Goal: Task Accomplishment & Management: Complete application form

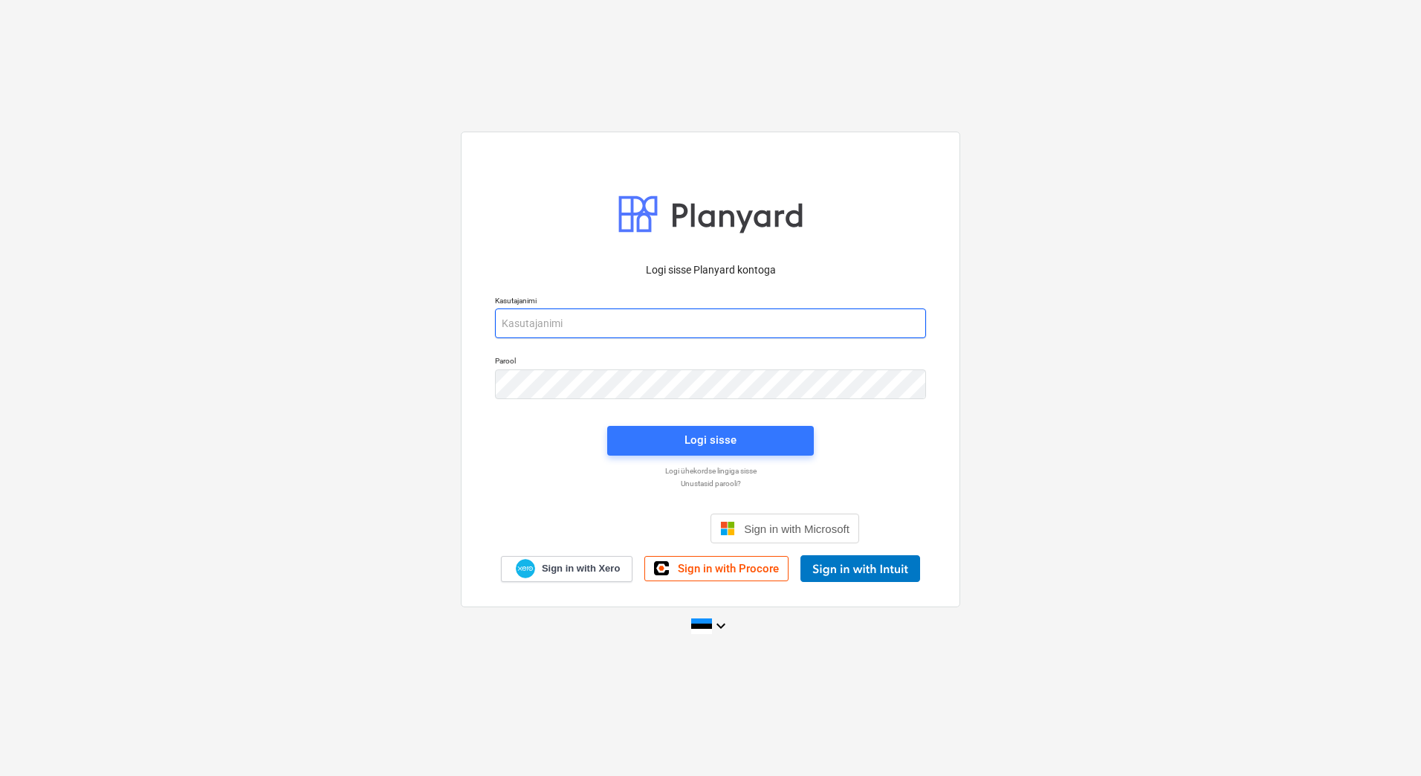
click at [604, 332] on input "email" at bounding box center [710, 323] width 431 height 30
type input "[EMAIL_ADDRESS][DOMAIN_NAME]"
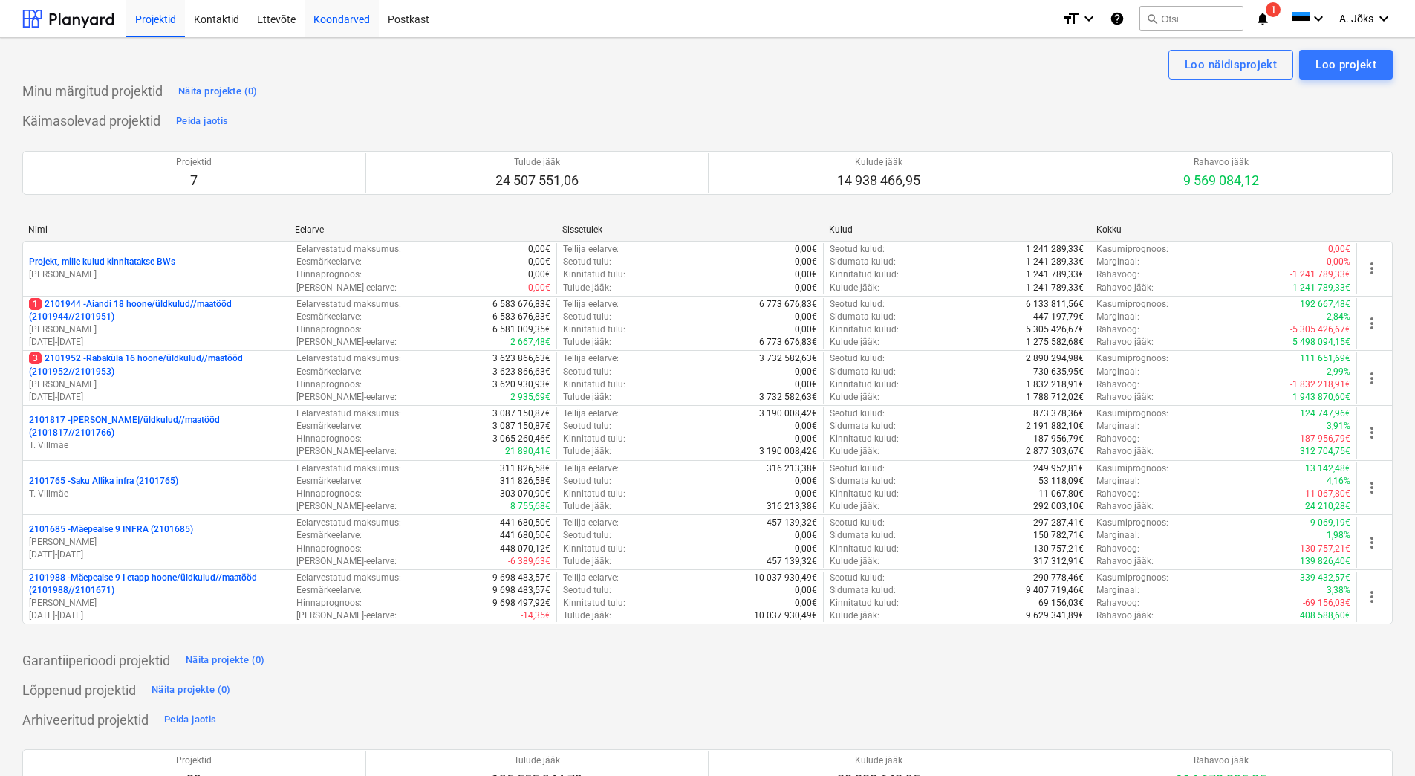
click at [350, 21] on div "Koondarved" at bounding box center [342, 18] width 74 height 38
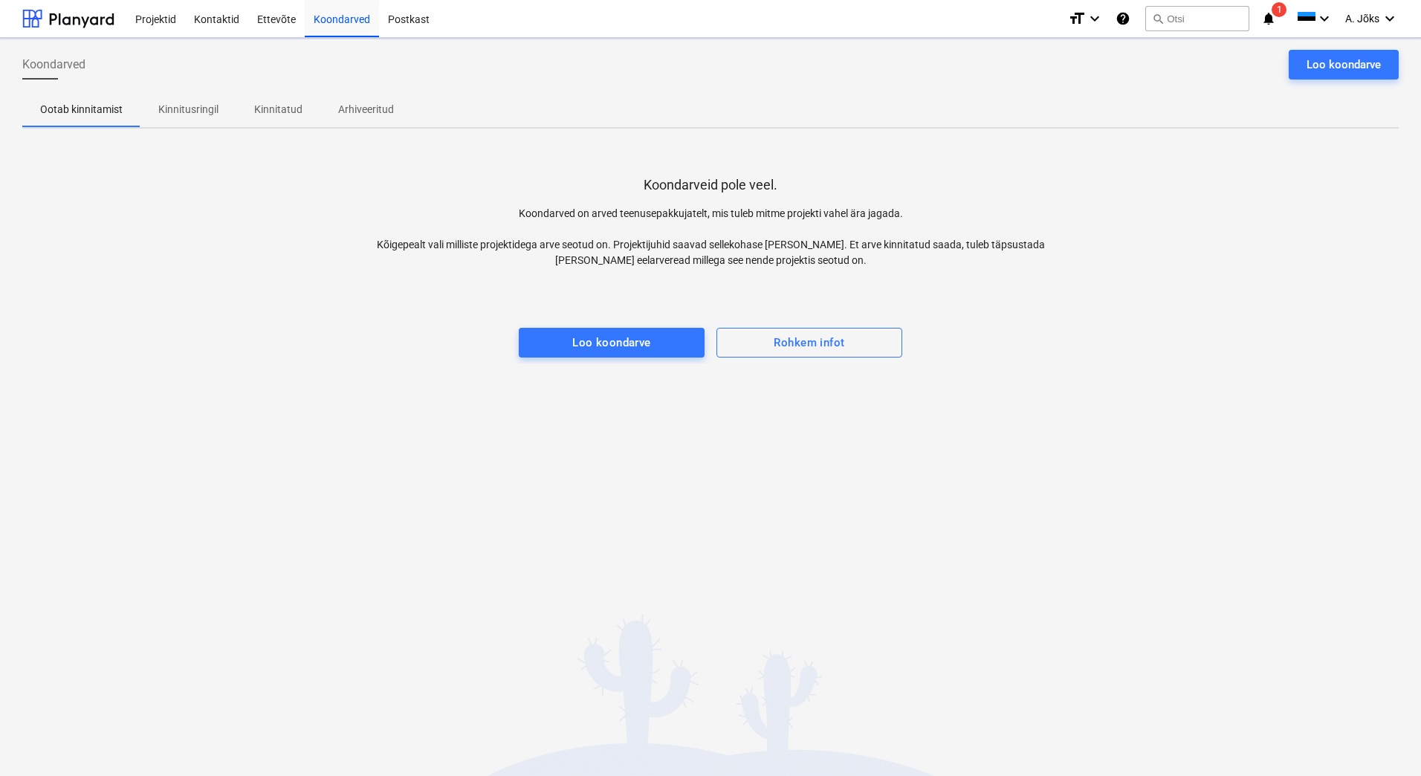
click at [278, 111] on p "Kinnitatud" at bounding box center [278, 110] width 48 height 16
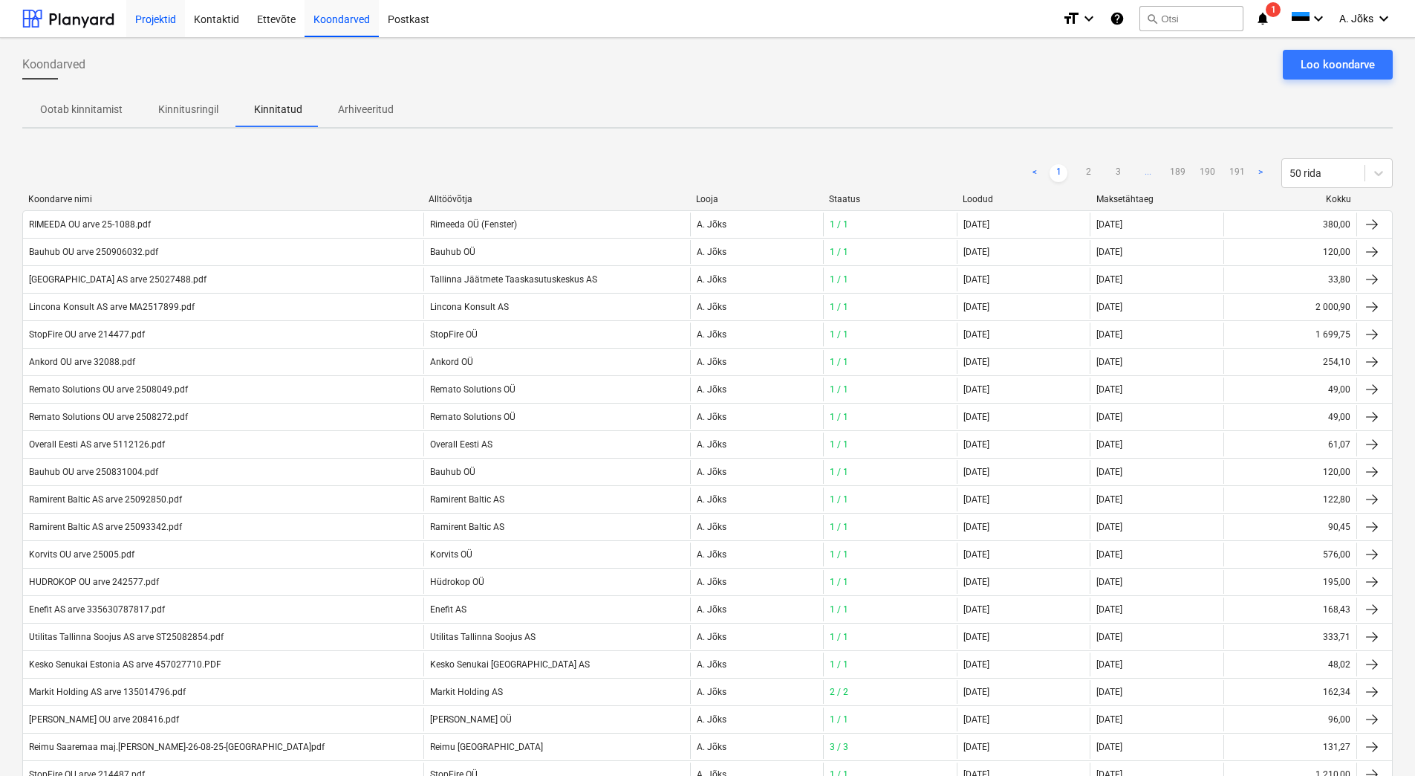
click at [152, 16] on div "Projektid" at bounding box center [155, 18] width 59 height 38
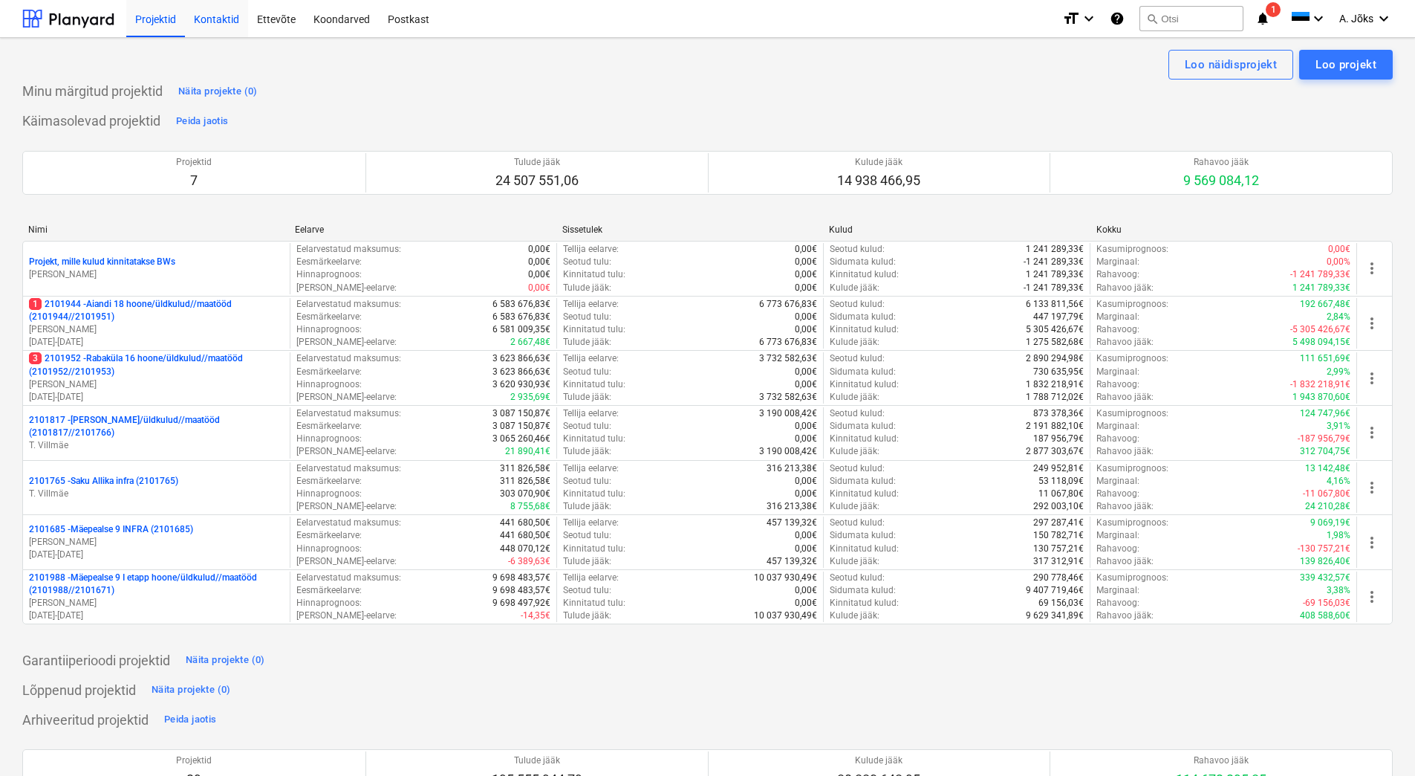
click at [229, 16] on div "Kontaktid" at bounding box center [216, 18] width 63 height 38
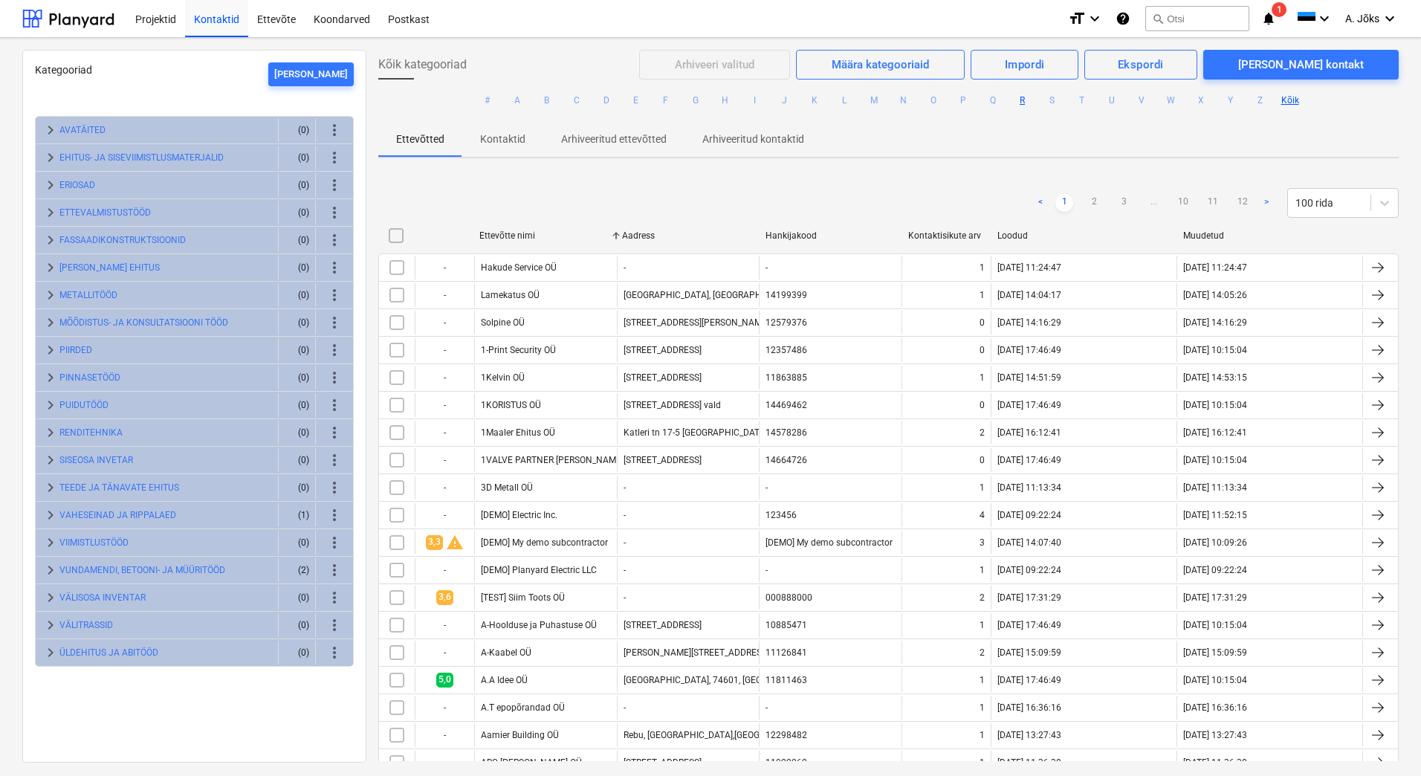
click at [1021, 99] on button "R" at bounding box center [1023, 100] width 18 height 18
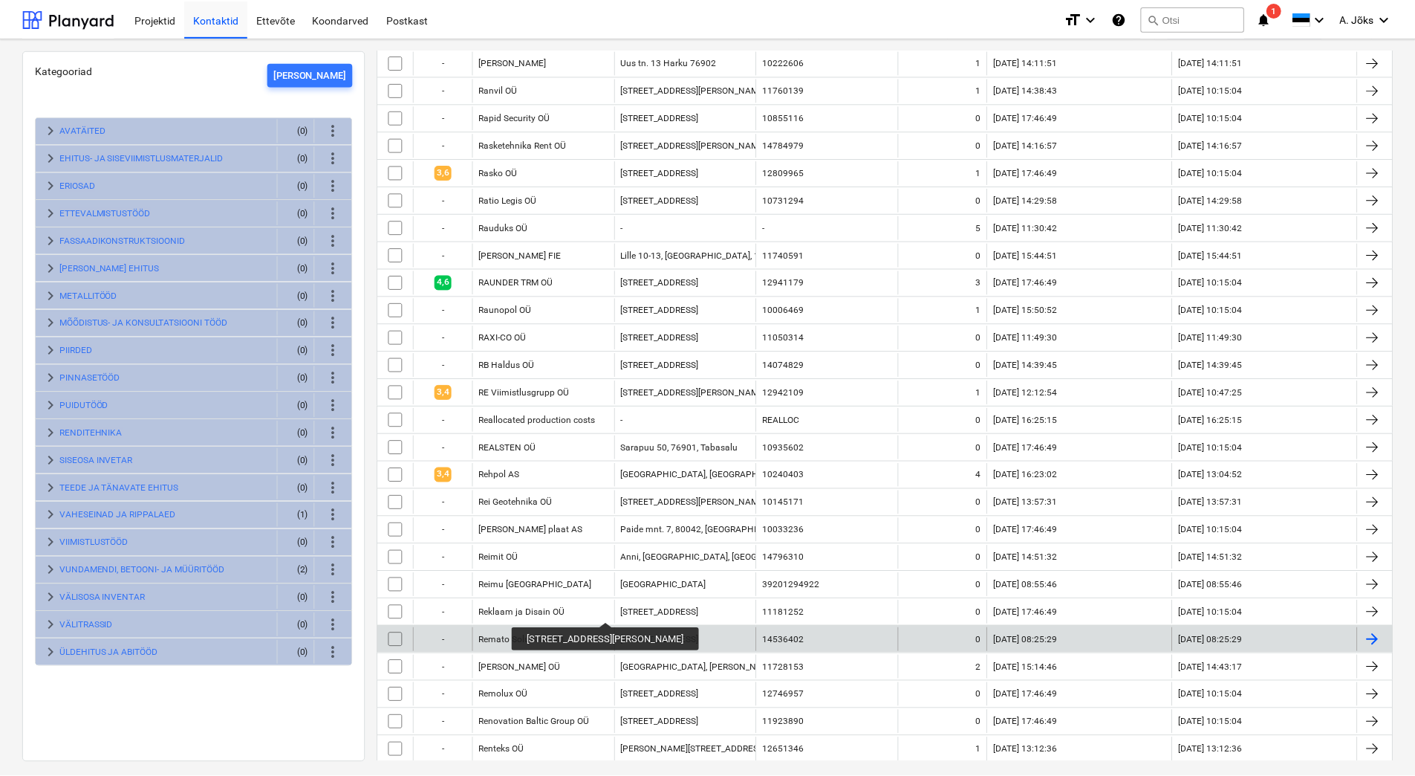
scroll to position [594, 0]
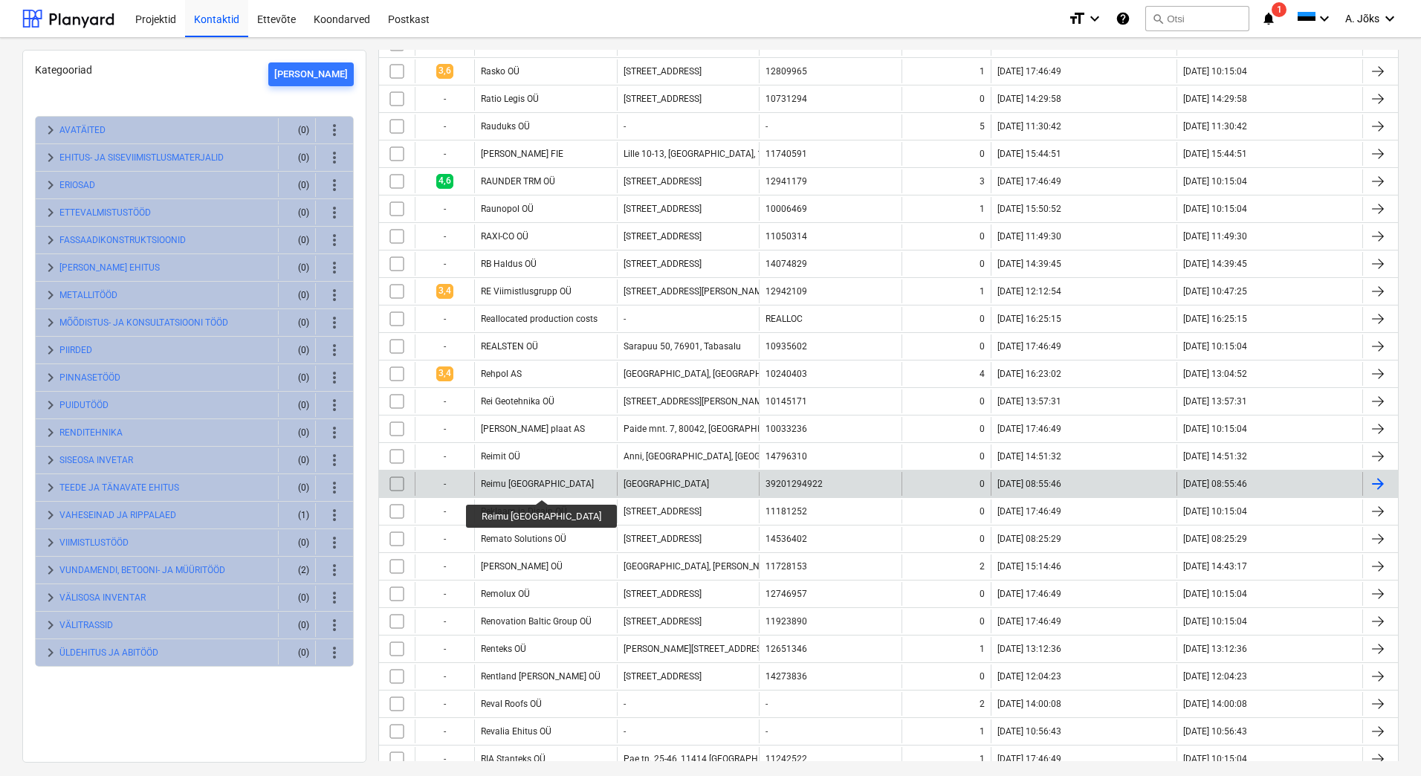
click at [518, 486] on div "Reimu [GEOGRAPHIC_DATA]" at bounding box center [537, 484] width 113 height 10
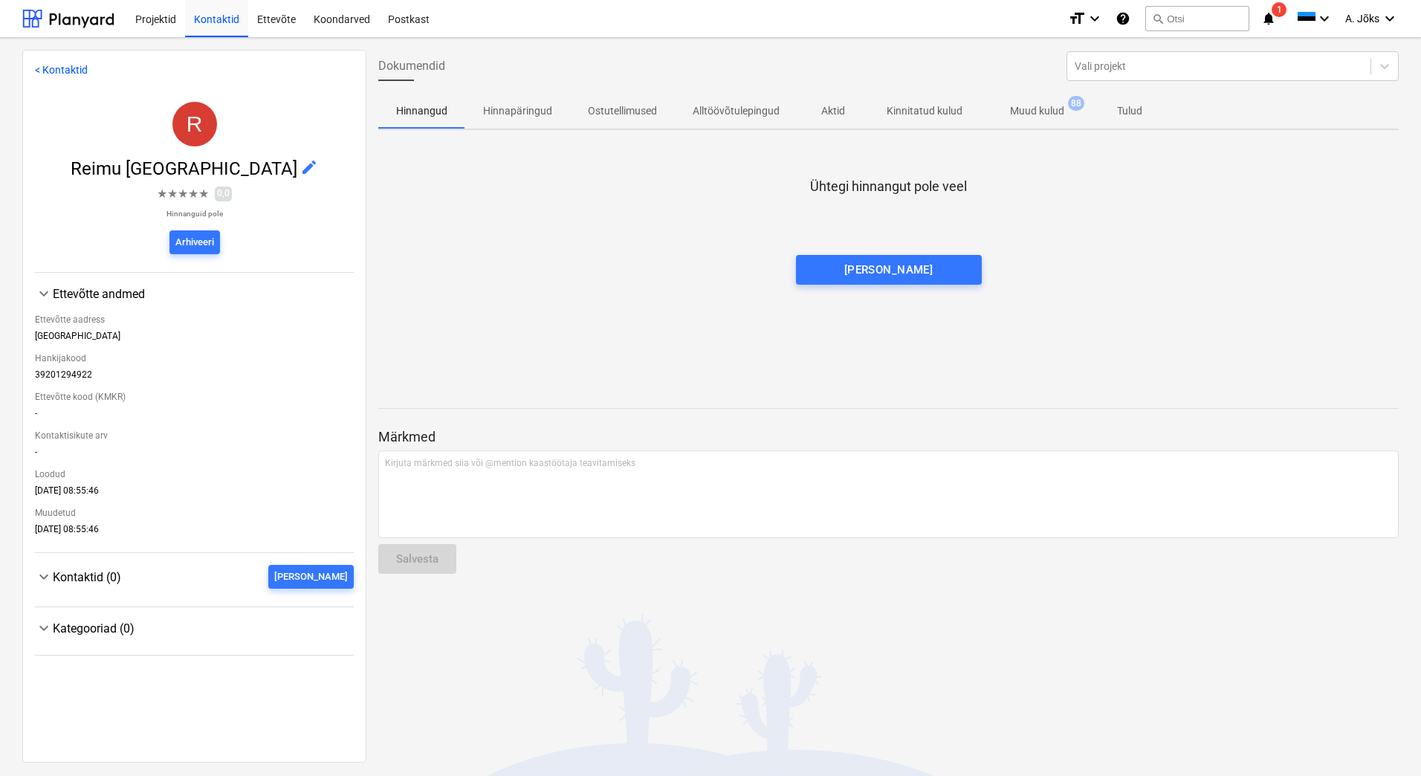
click at [1043, 110] on p "Muud kulud" at bounding box center [1037, 111] width 54 height 16
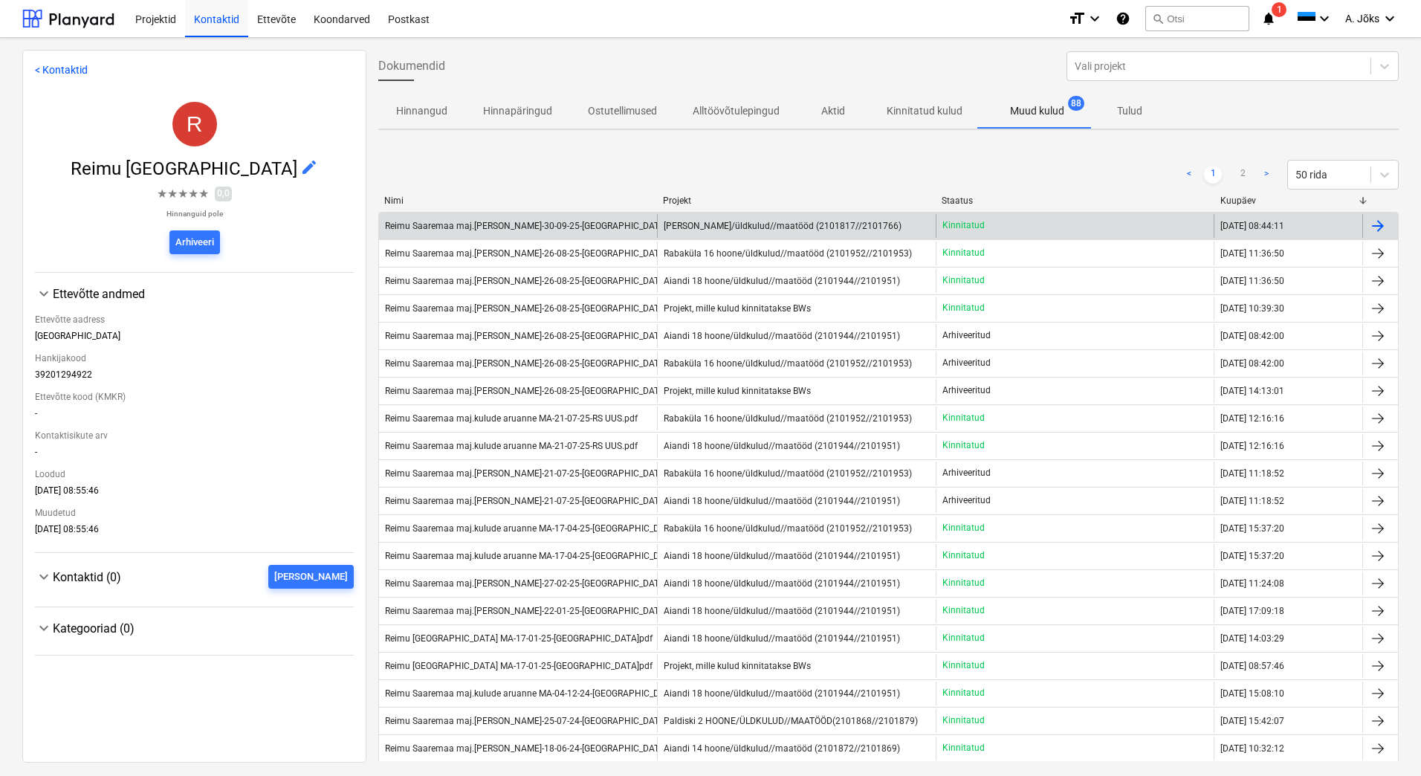
click at [571, 224] on div "Reimu Saaremaa maj.[PERSON_NAME]-30-09-25-[GEOGRAPHIC_DATA]pdf" at bounding box center [533, 226] width 296 height 10
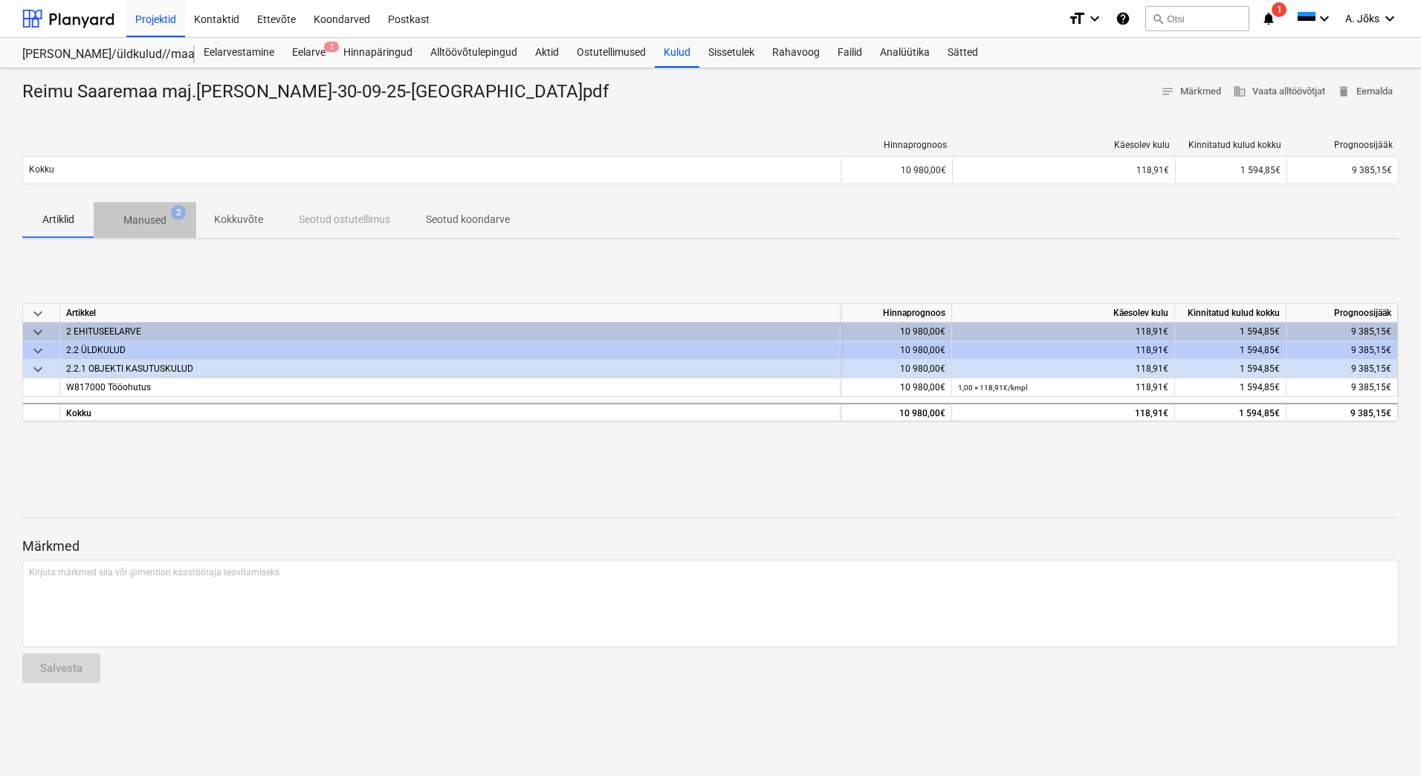
click at [147, 213] on p "Manused" at bounding box center [144, 221] width 43 height 16
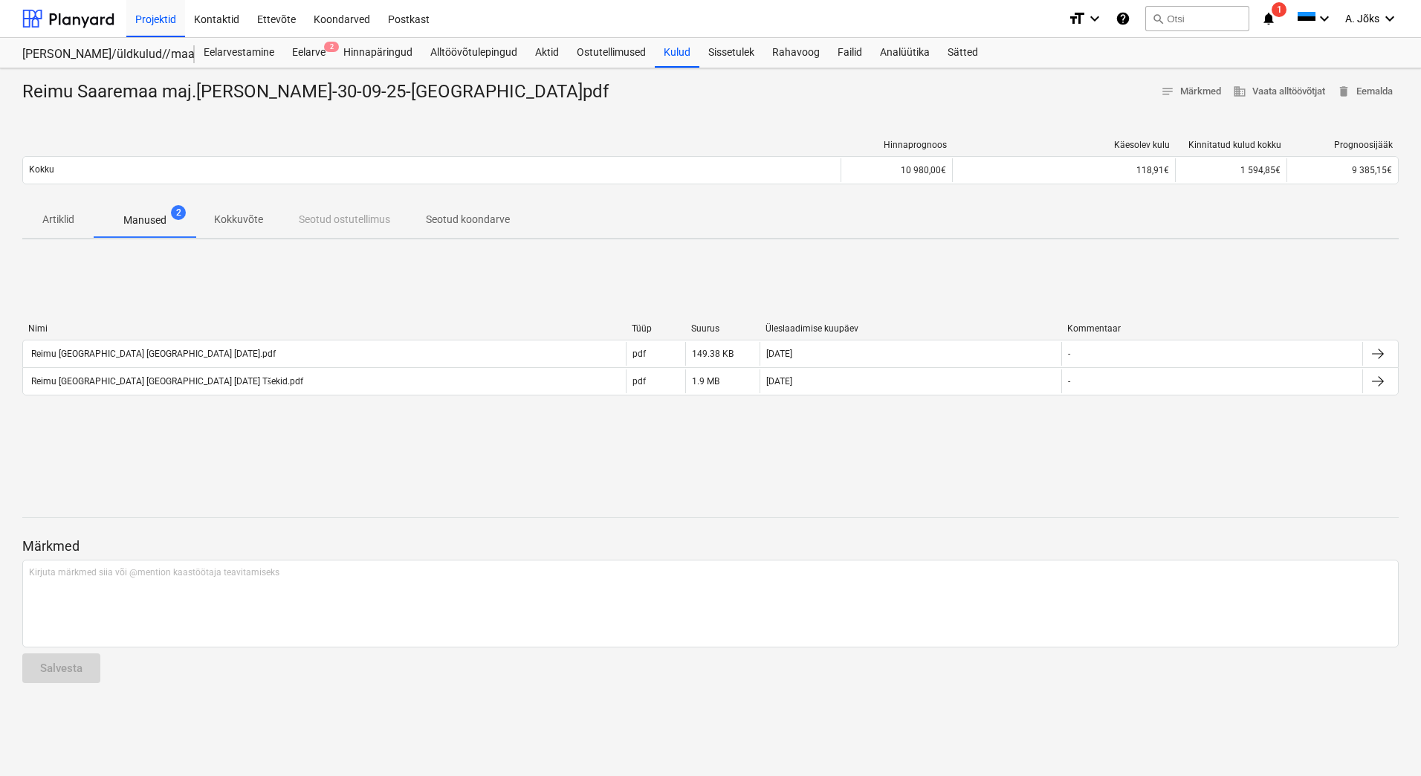
click at [57, 223] on p "Artiklid" at bounding box center [58, 220] width 36 height 16
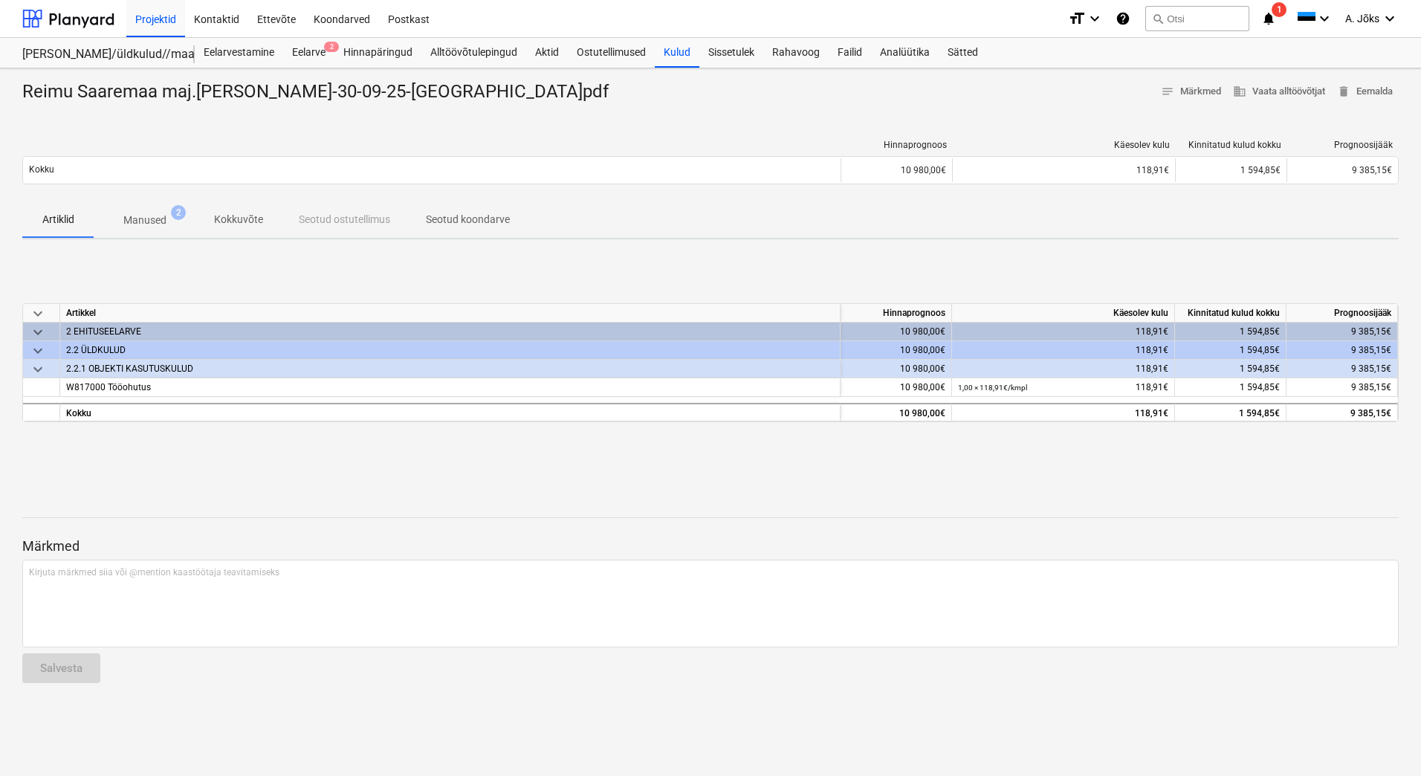
click at [255, 224] on p "Kokkuvõte" at bounding box center [238, 220] width 49 height 16
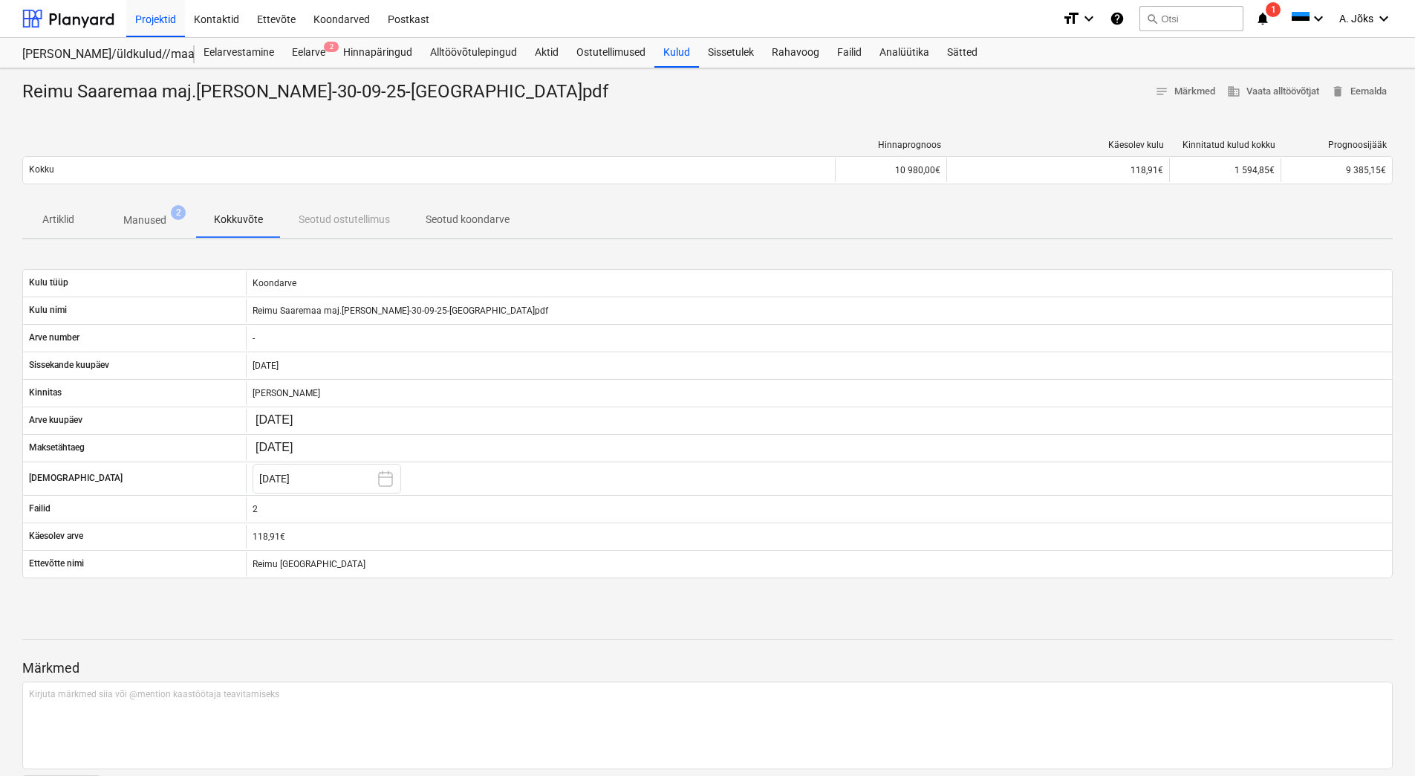
click at [492, 220] on p "Seotud koondarve" at bounding box center [468, 220] width 84 height 16
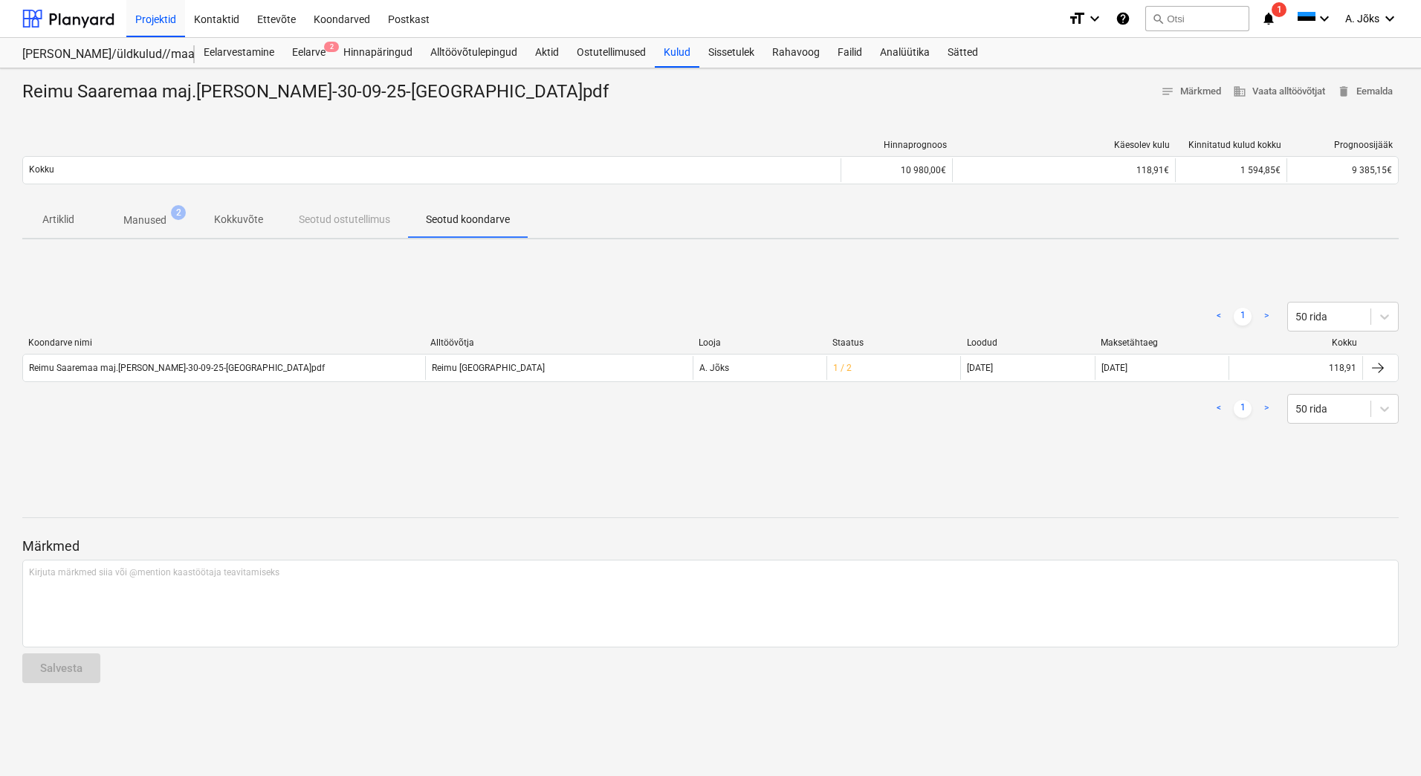
click at [156, 213] on p "Manused" at bounding box center [144, 221] width 43 height 16
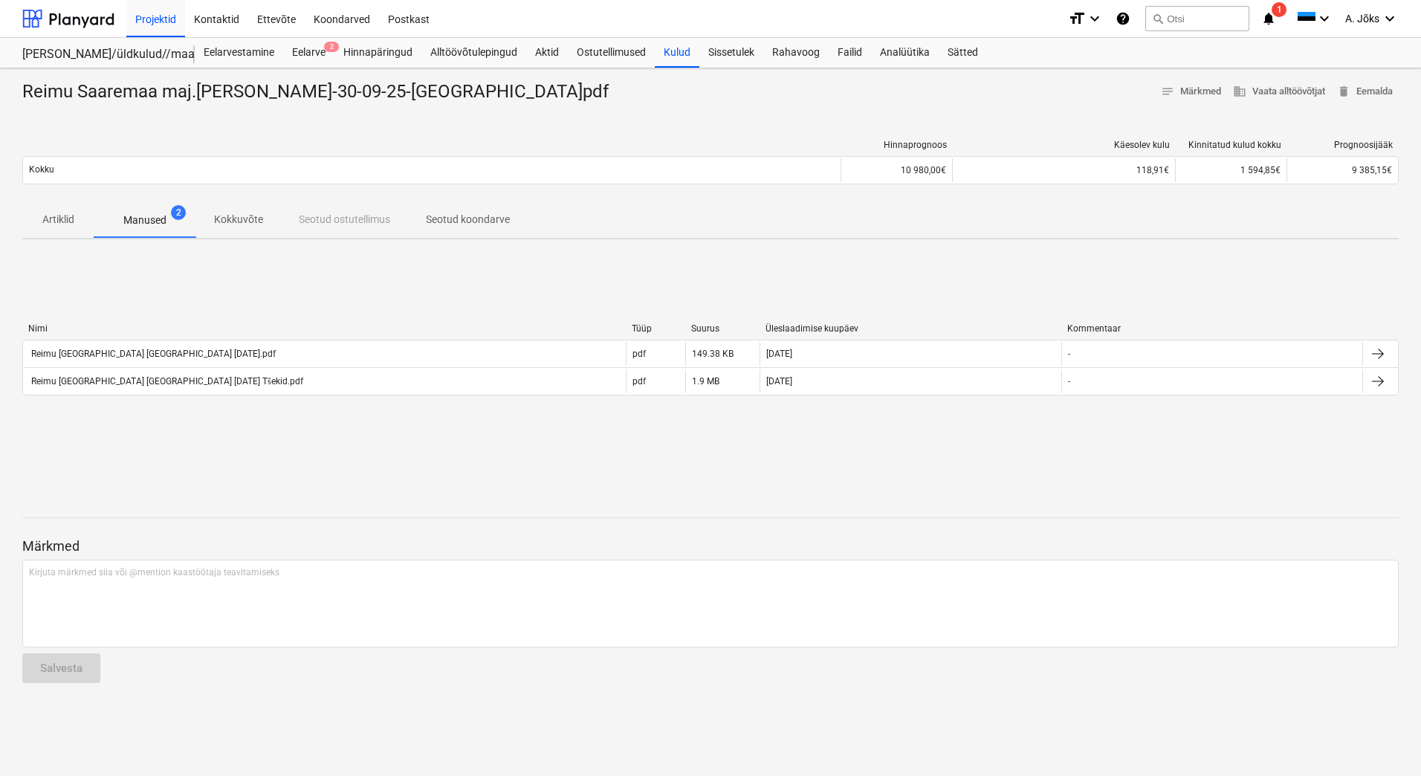
click at [52, 215] on p "Artiklid" at bounding box center [58, 220] width 36 height 16
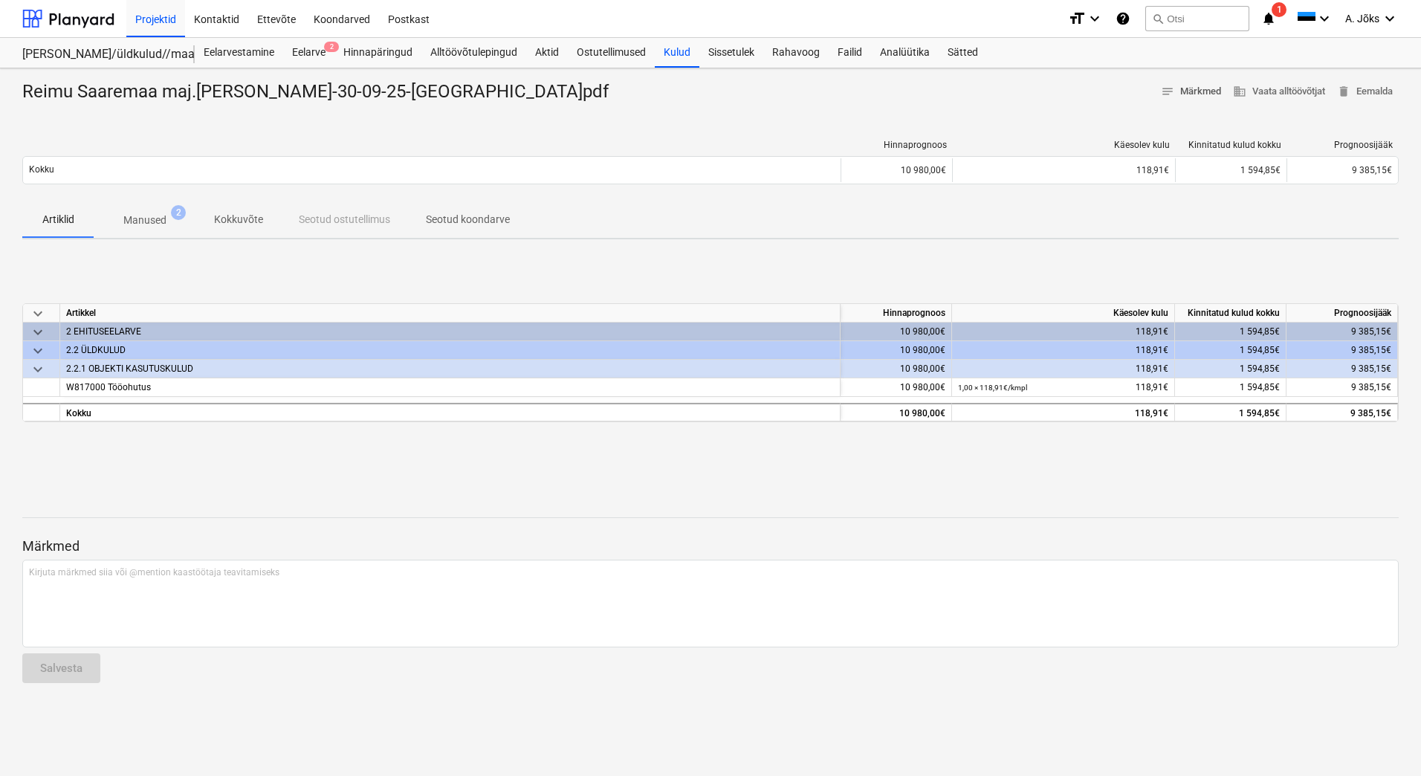
click at [1165, 93] on span "notes" at bounding box center [1167, 91] width 13 height 13
click at [198, 389] on div "W817000 Tööohutus" at bounding box center [450, 387] width 780 height 19
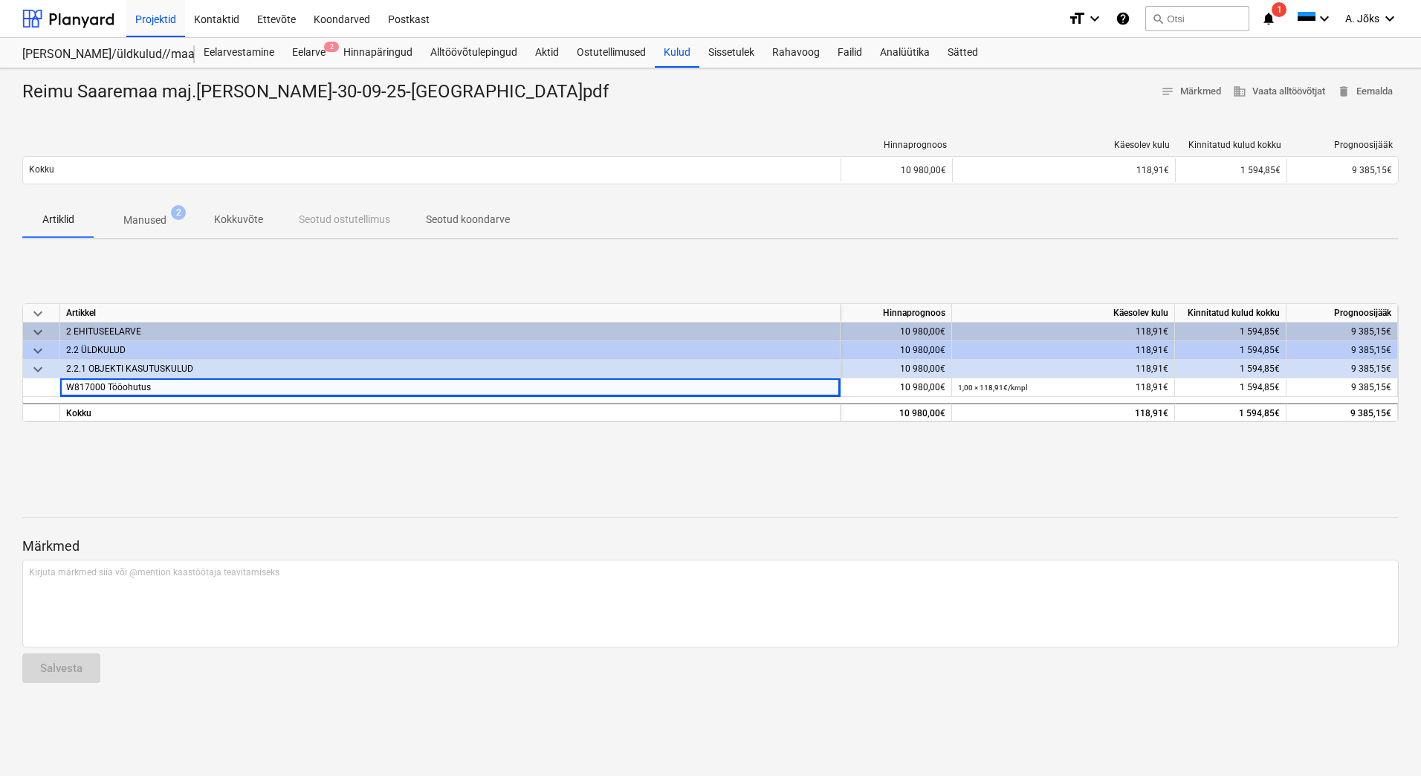
click at [461, 222] on p "Seotud koondarve" at bounding box center [468, 220] width 84 height 16
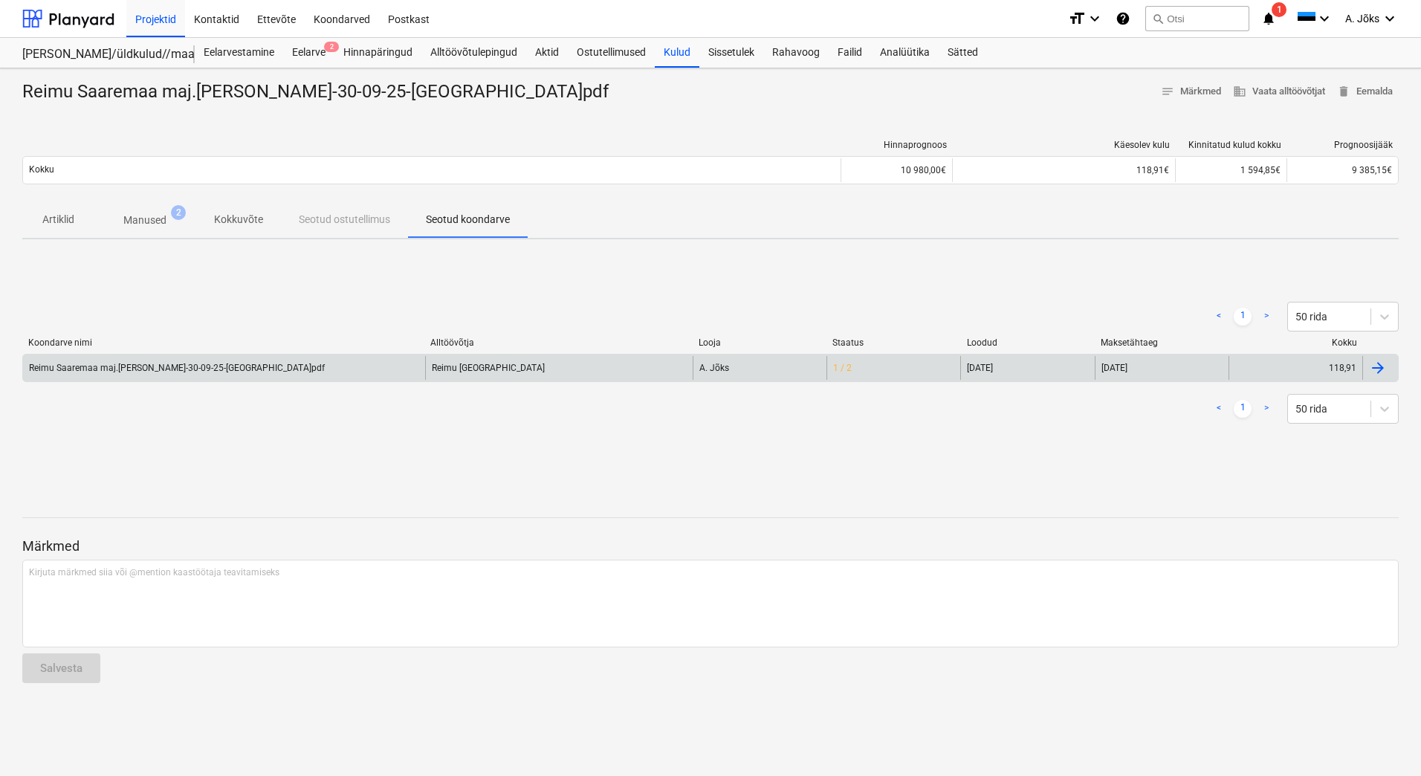
click at [253, 366] on div "Reimu Saaremaa maj.[PERSON_NAME]-30-09-25-[GEOGRAPHIC_DATA]pdf" at bounding box center [177, 368] width 296 height 10
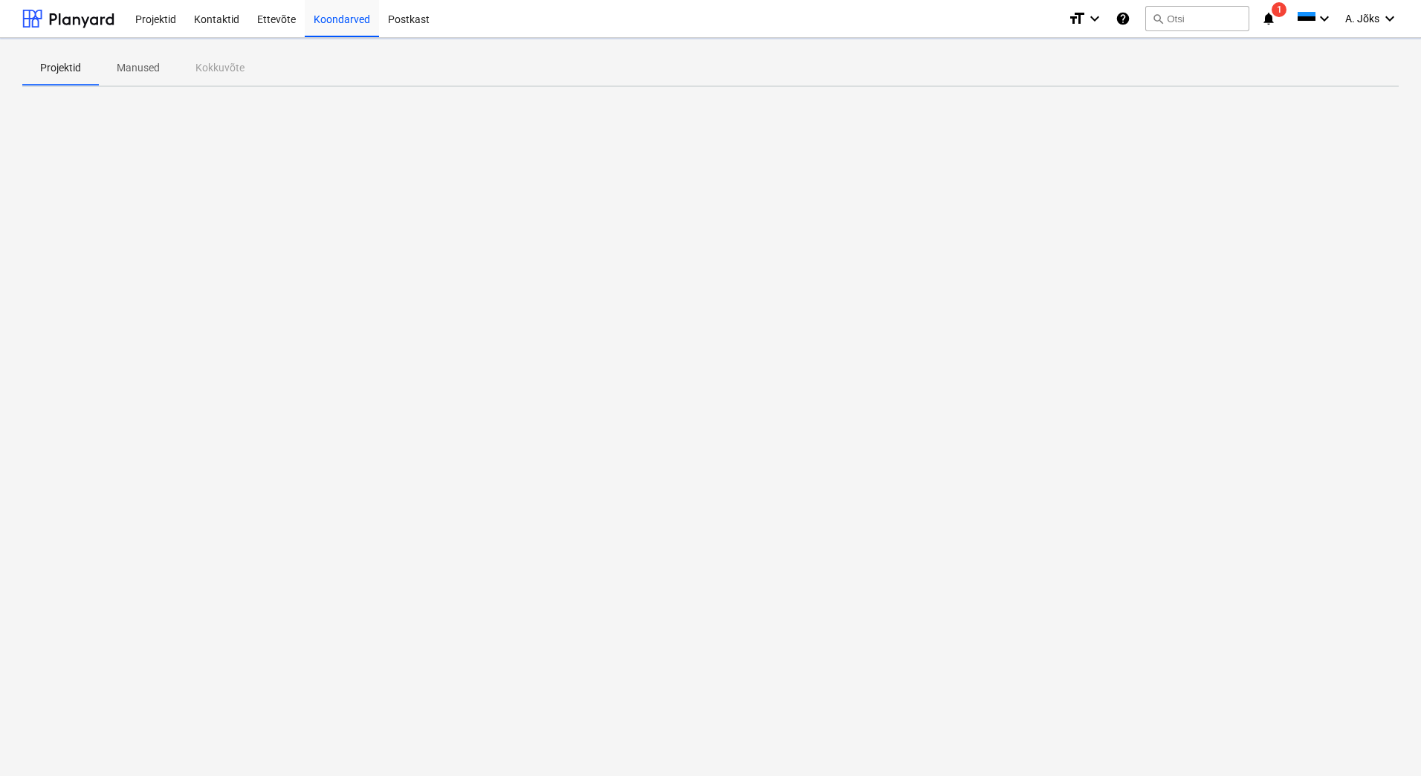
click at [253, 366] on div "Projektid Manused Kokkuvõte" at bounding box center [710, 407] width 1421 height 738
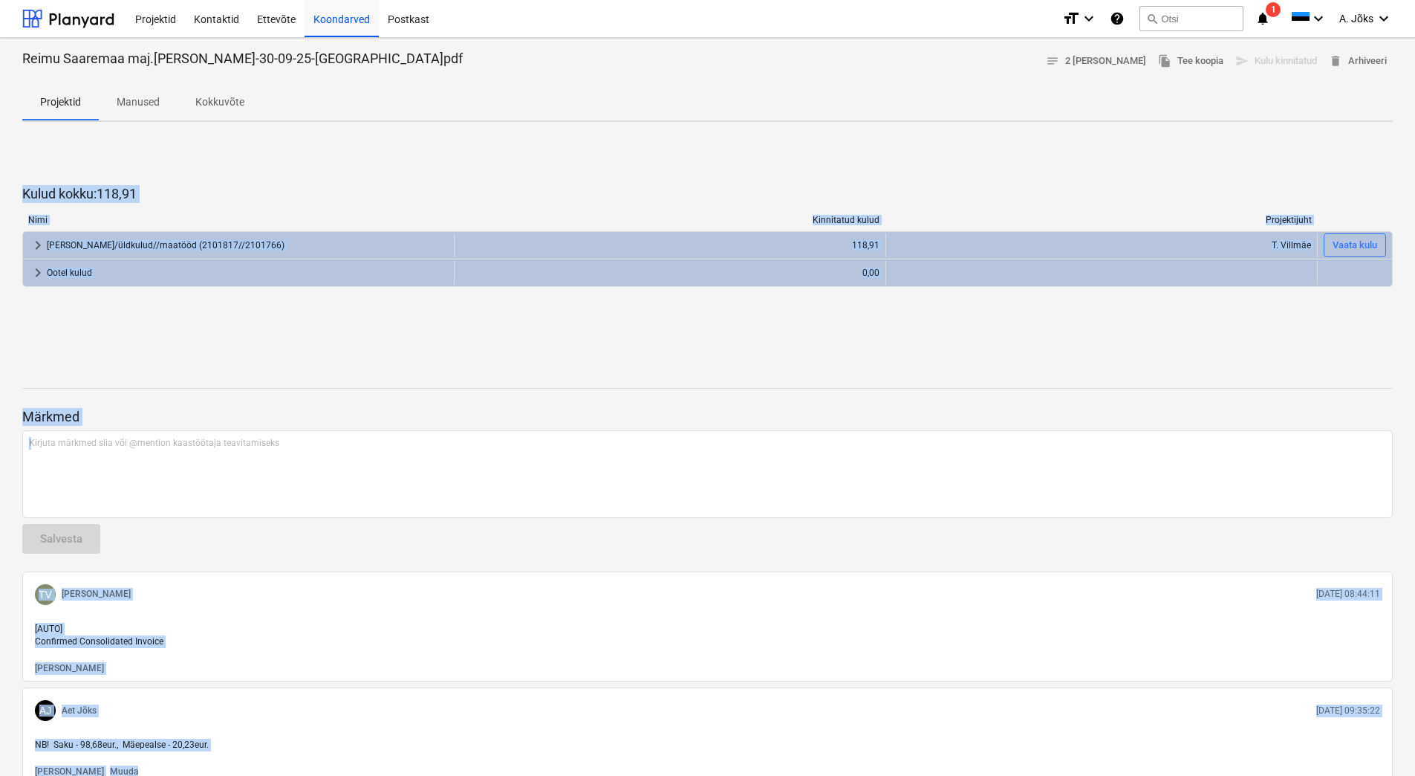
click at [333, 371] on div at bounding box center [707, 375] width 1371 height 12
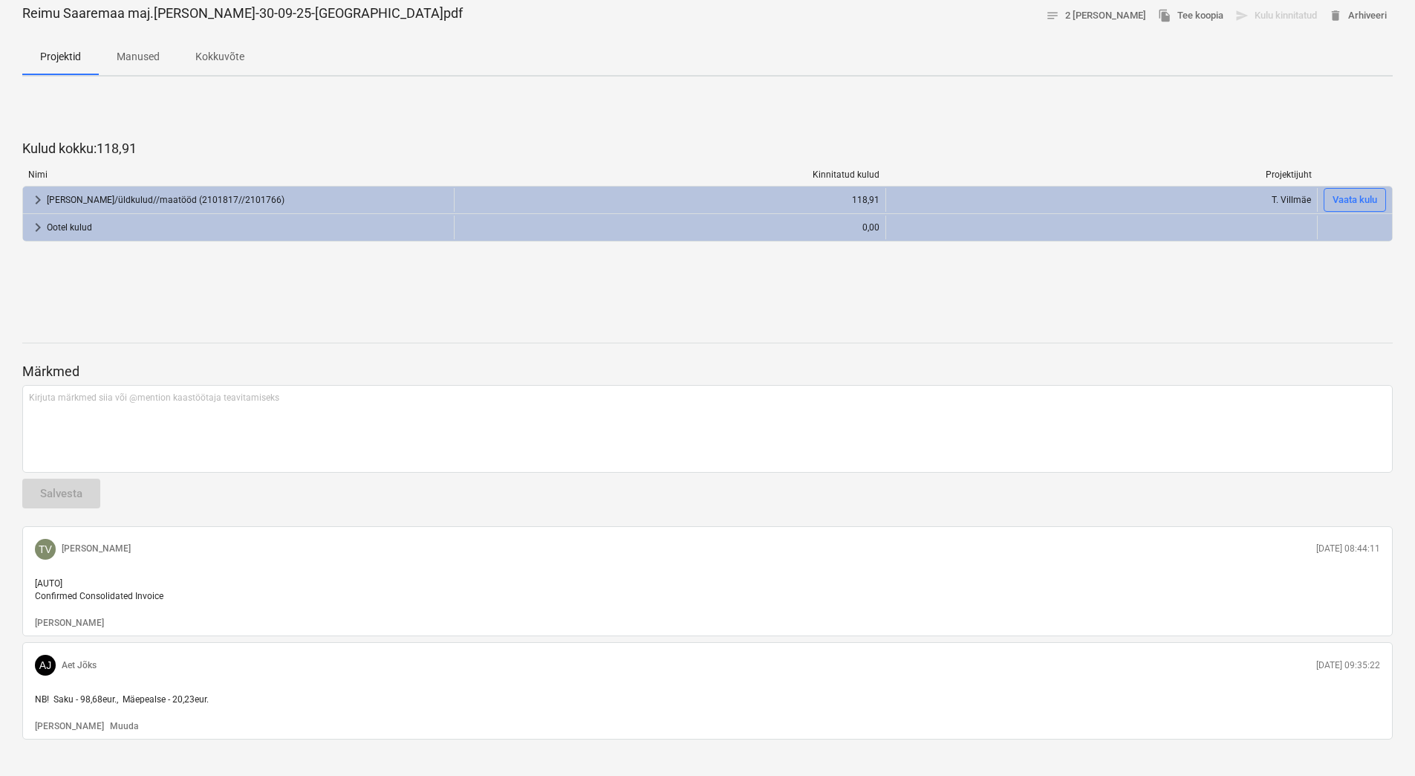
scroll to position [68, 0]
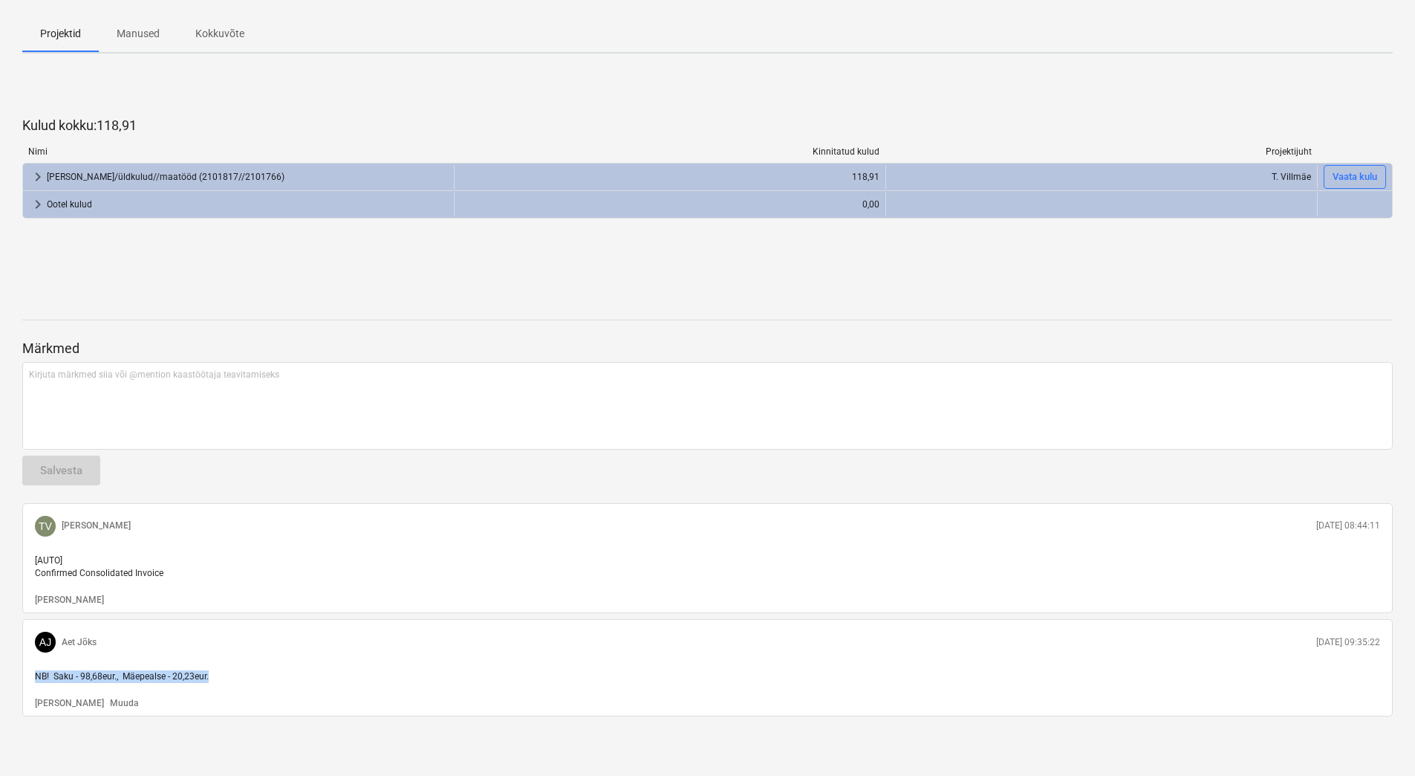
drag, startPoint x: 221, startPoint y: 679, endPoint x: 30, endPoint y: 675, distance: 191.8
click at [30, 675] on div "NB! Saku - 98,68eur., Mäepealse - 20,23eur." at bounding box center [708, 676] width 1358 height 25
copy span "NB! Saku - 98,68eur., Mäepealse - 20,23eur."
click at [45, 597] on p "[PERSON_NAME]" at bounding box center [69, 600] width 69 height 13
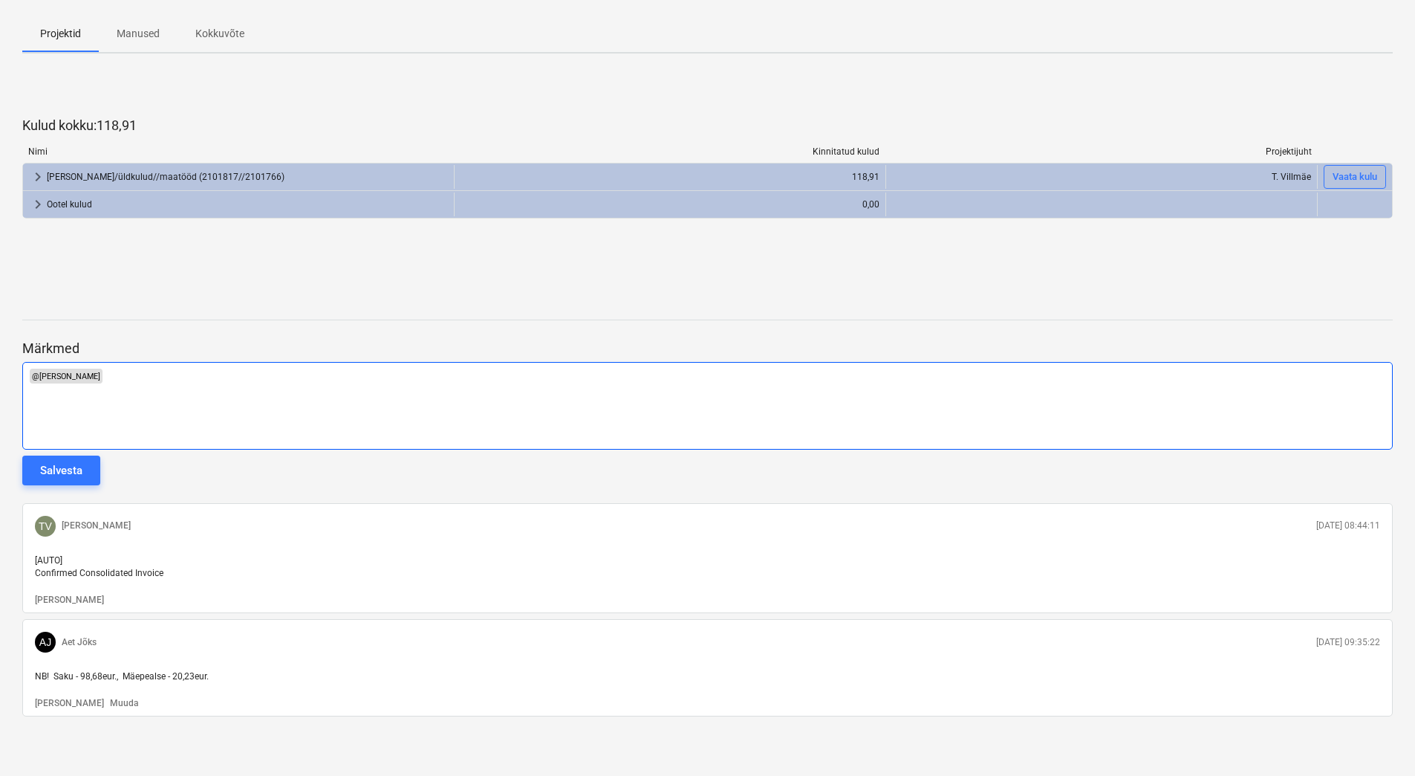
click at [141, 371] on p "﻿ @ [PERSON_NAME] ﻿ ﻿ ﻿" at bounding box center [708, 376] width 1358 height 15
click at [339, 374] on span "arhiveerin [PERSON_NAME] [PERSON_NAME] uuesti. Aruande peal on NB! Saku - 98,68…" at bounding box center [329, 376] width 453 height 10
click at [517, 373] on p "﻿ @ [PERSON_NAME] ﻿ arhiveerin [PERSON_NAME] [PERSON_NAME] uuesti. Aruande peal…" at bounding box center [708, 376] width 1358 height 15
click at [53, 467] on div "Salvesta" at bounding box center [61, 470] width 42 height 19
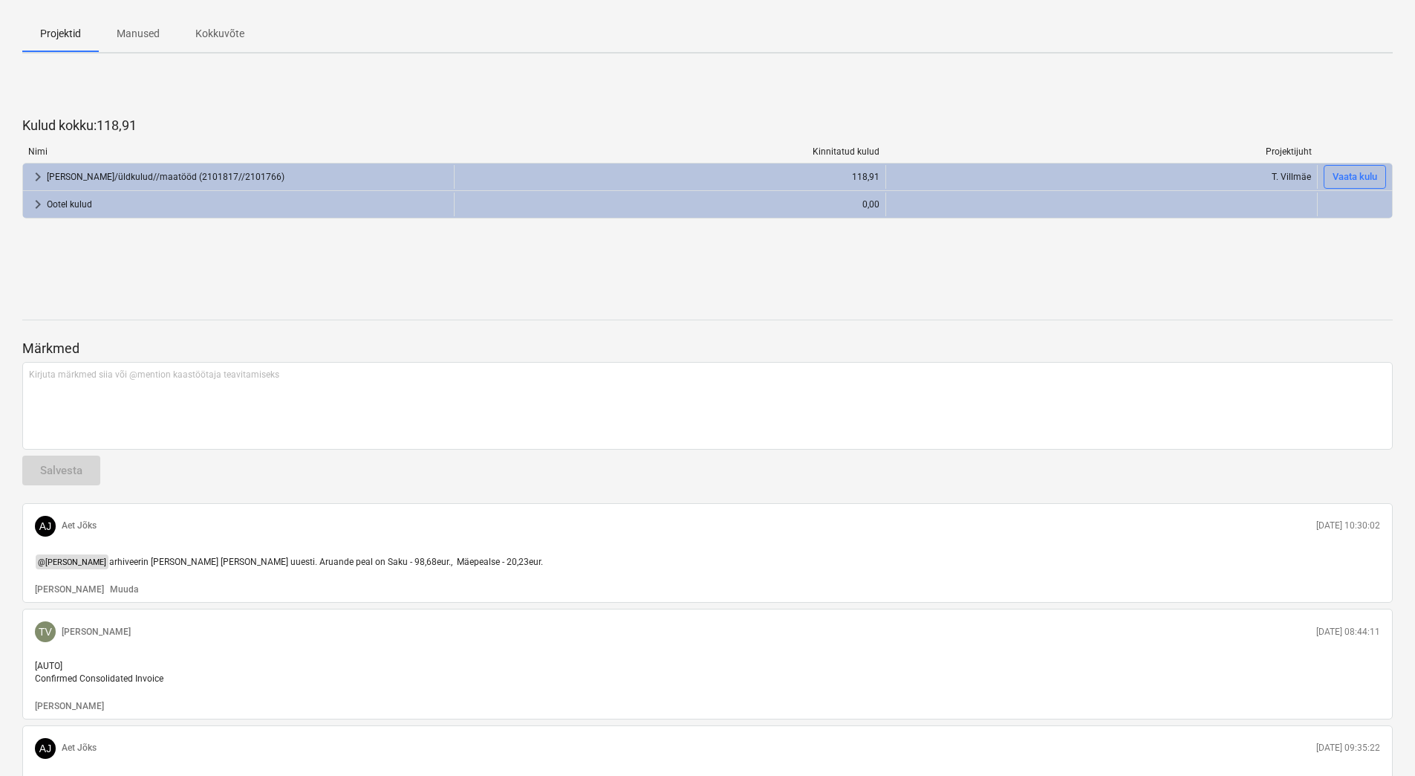
scroll to position [0, 0]
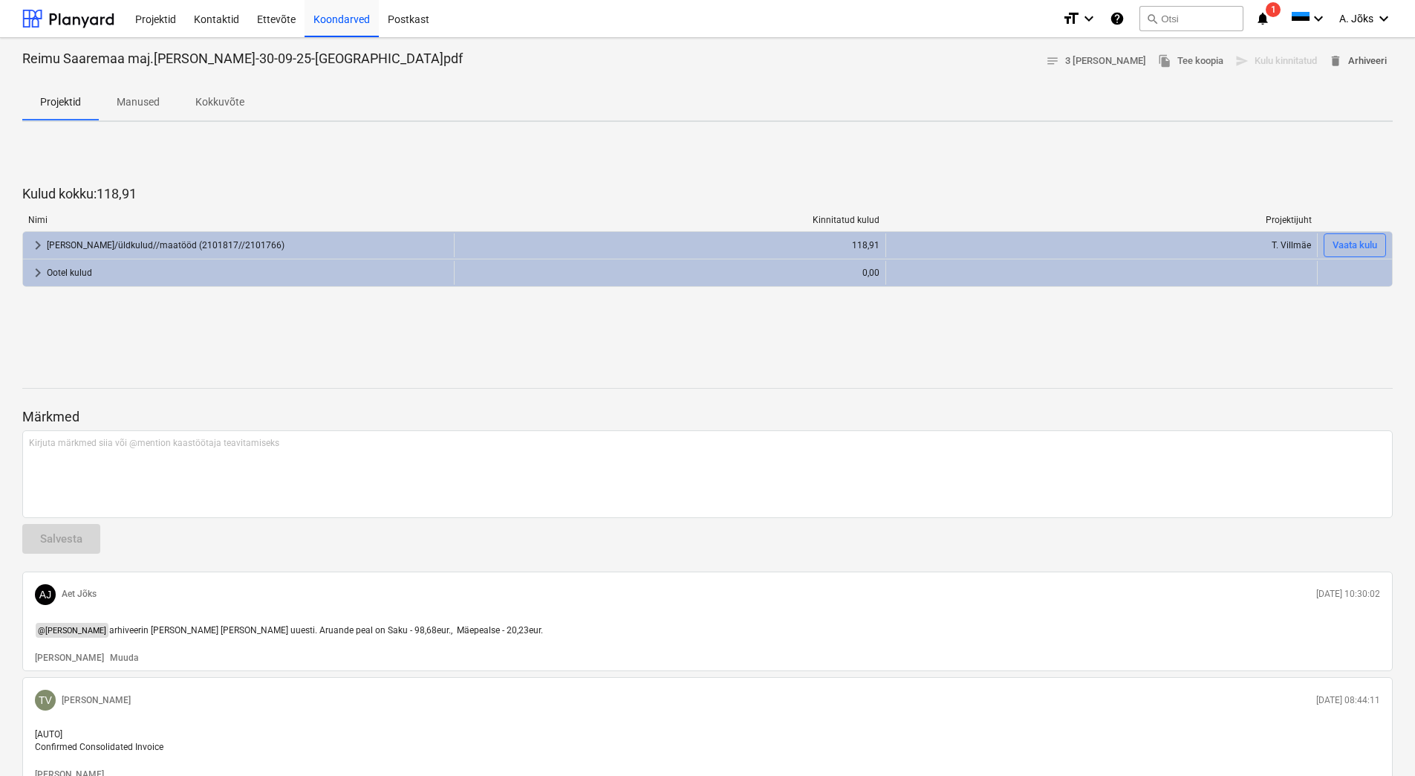
click at [1355, 59] on span "delete Arhiveeri" at bounding box center [1358, 61] width 58 height 17
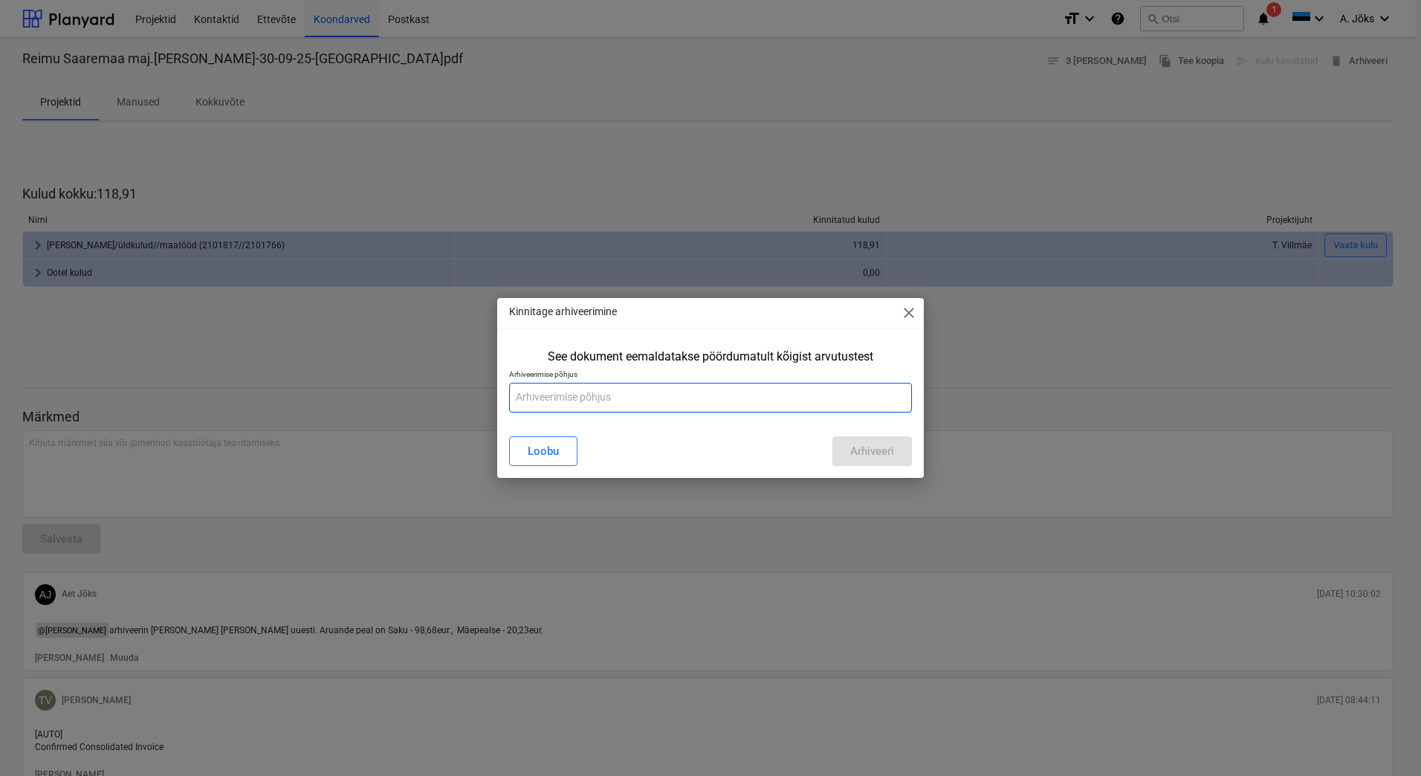
click at [690, 397] on input "text" at bounding box center [710, 398] width 403 height 30
click at [604, 397] on input "Aruande peal on ka Mäepealse kulu." at bounding box center [710, 398] width 403 height 30
type input "Aruande peal on lisaks ka Mäepealse kulu."
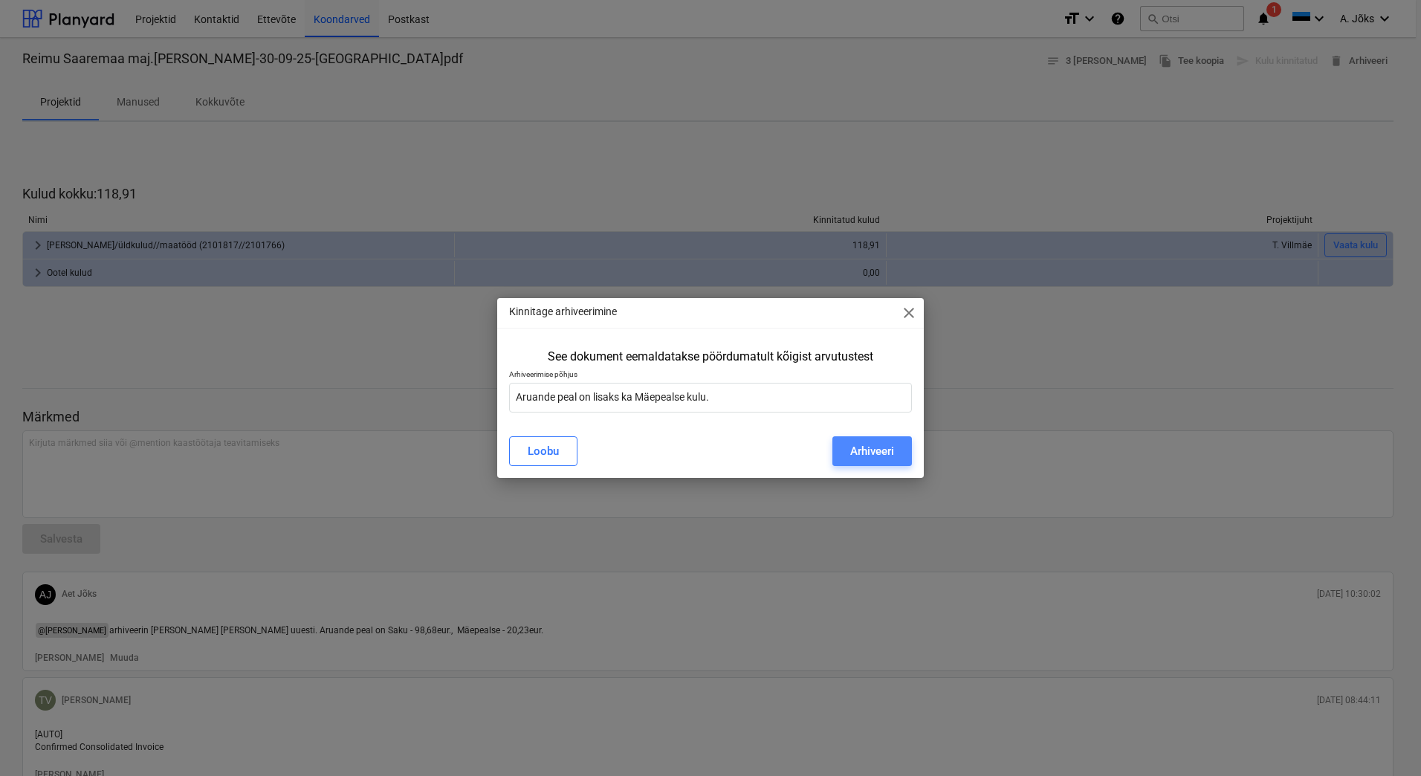
click at [860, 447] on div "Arhiveeri" at bounding box center [872, 450] width 44 height 19
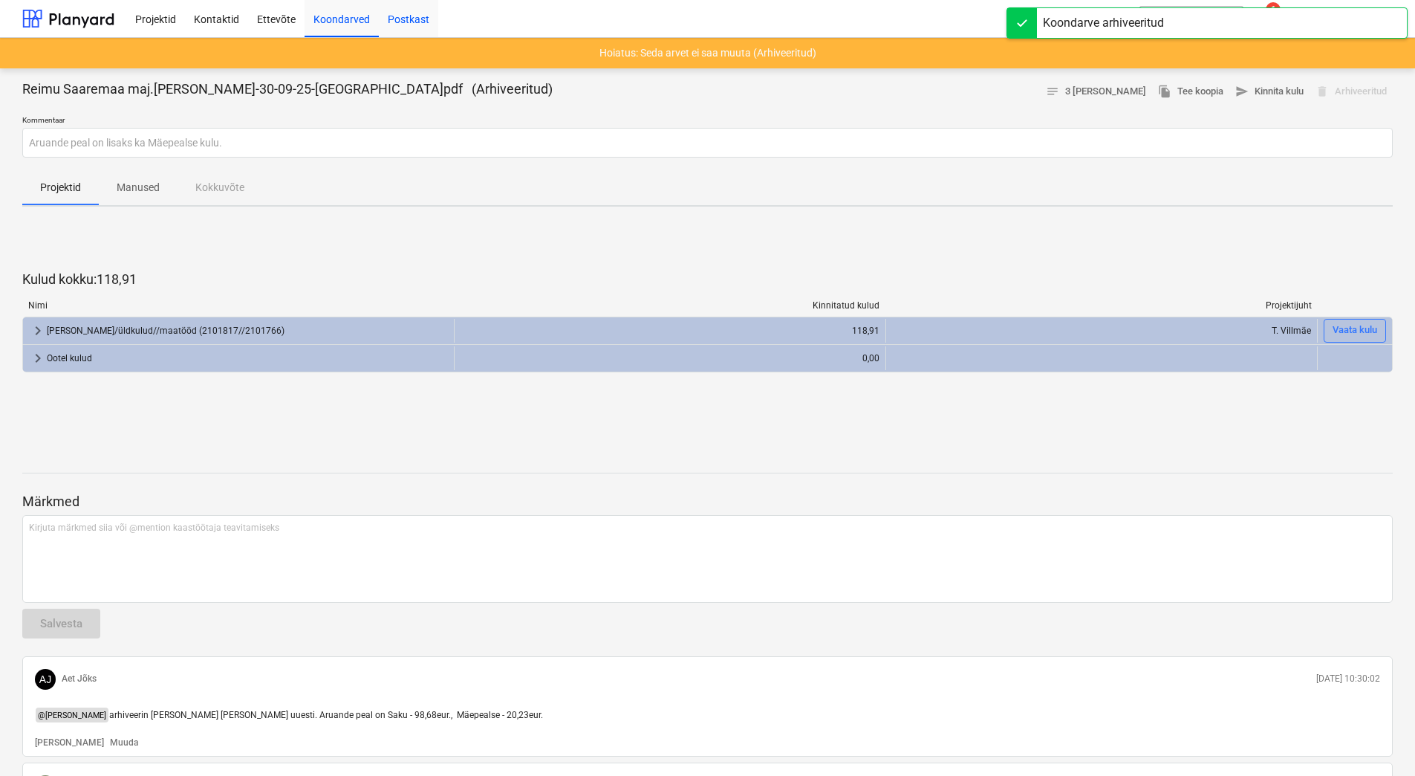
click at [411, 19] on div "Postkast" at bounding box center [408, 18] width 59 height 38
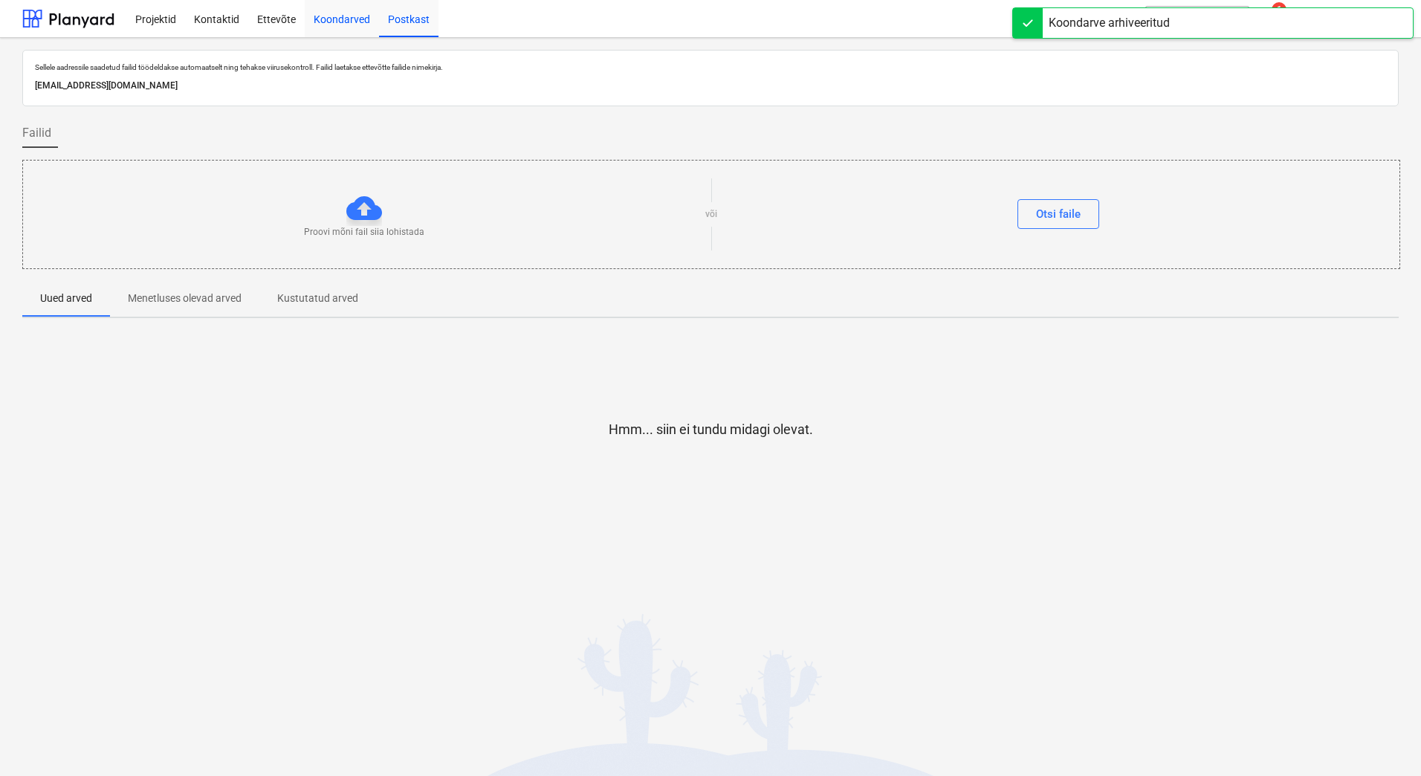
click at [321, 22] on div "Koondarved" at bounding box center [342, 18] width 74 height 38
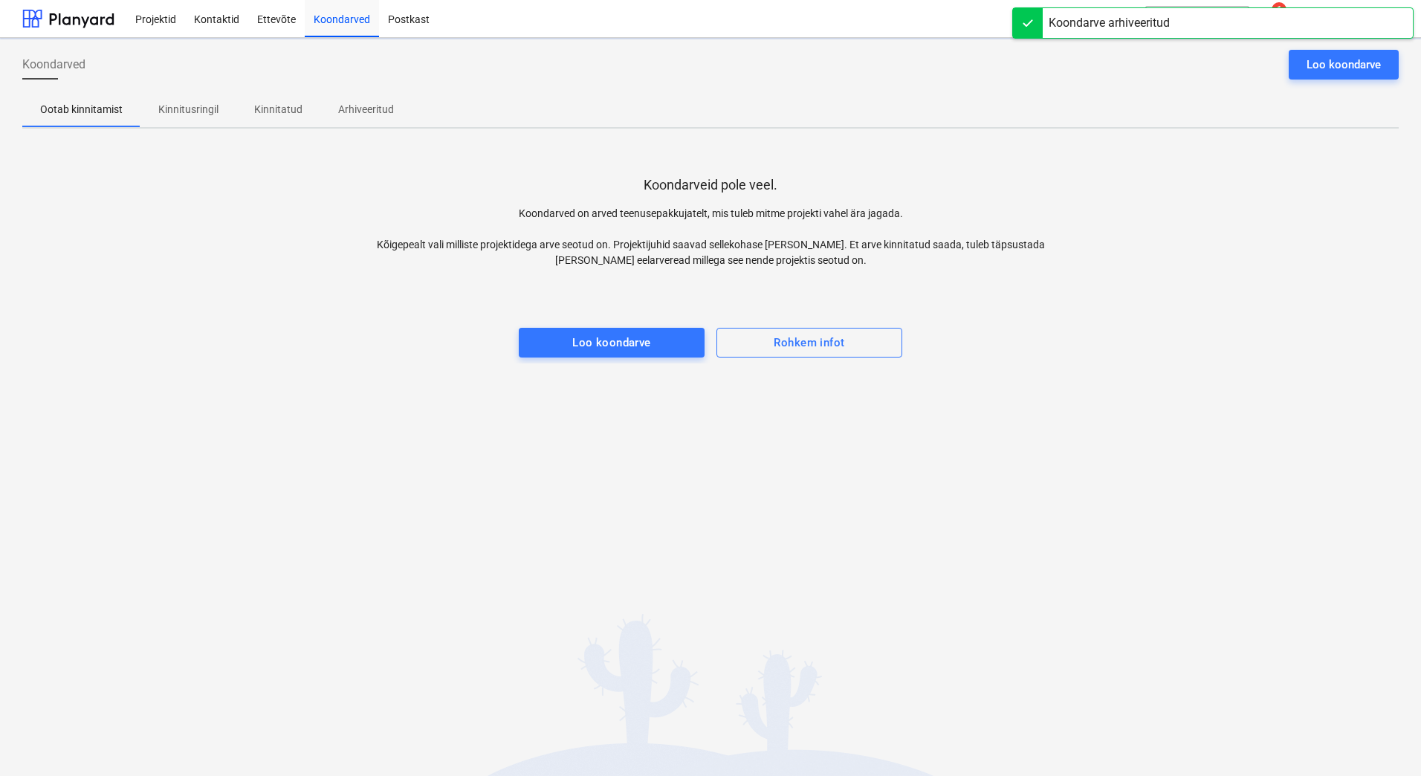
click at [262, 103] on p "Kinnitatud" at bounding box center [278, 110] width 48 height 16
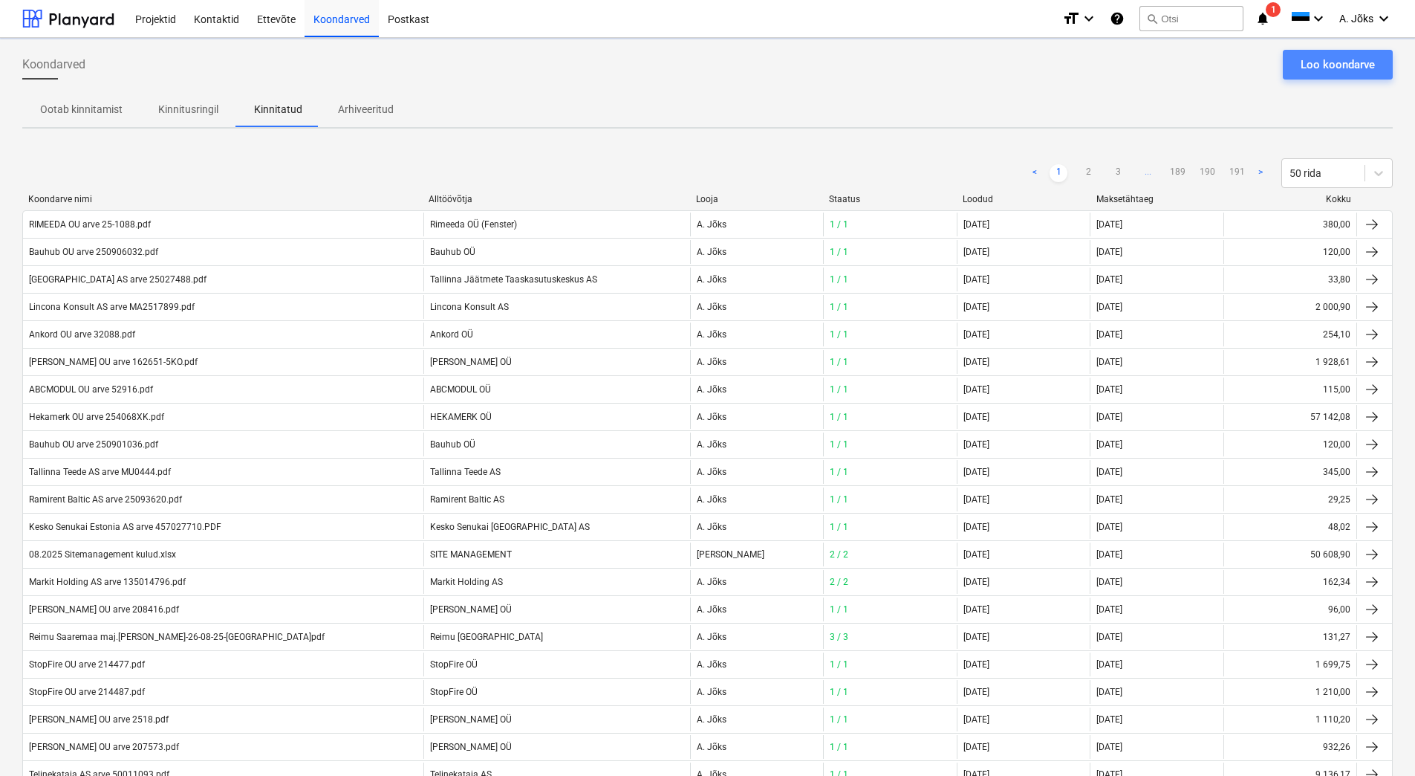
click at [1366, 71] on div "Loo koondarve" at bounding box center [1338, 64] width 74 height 19
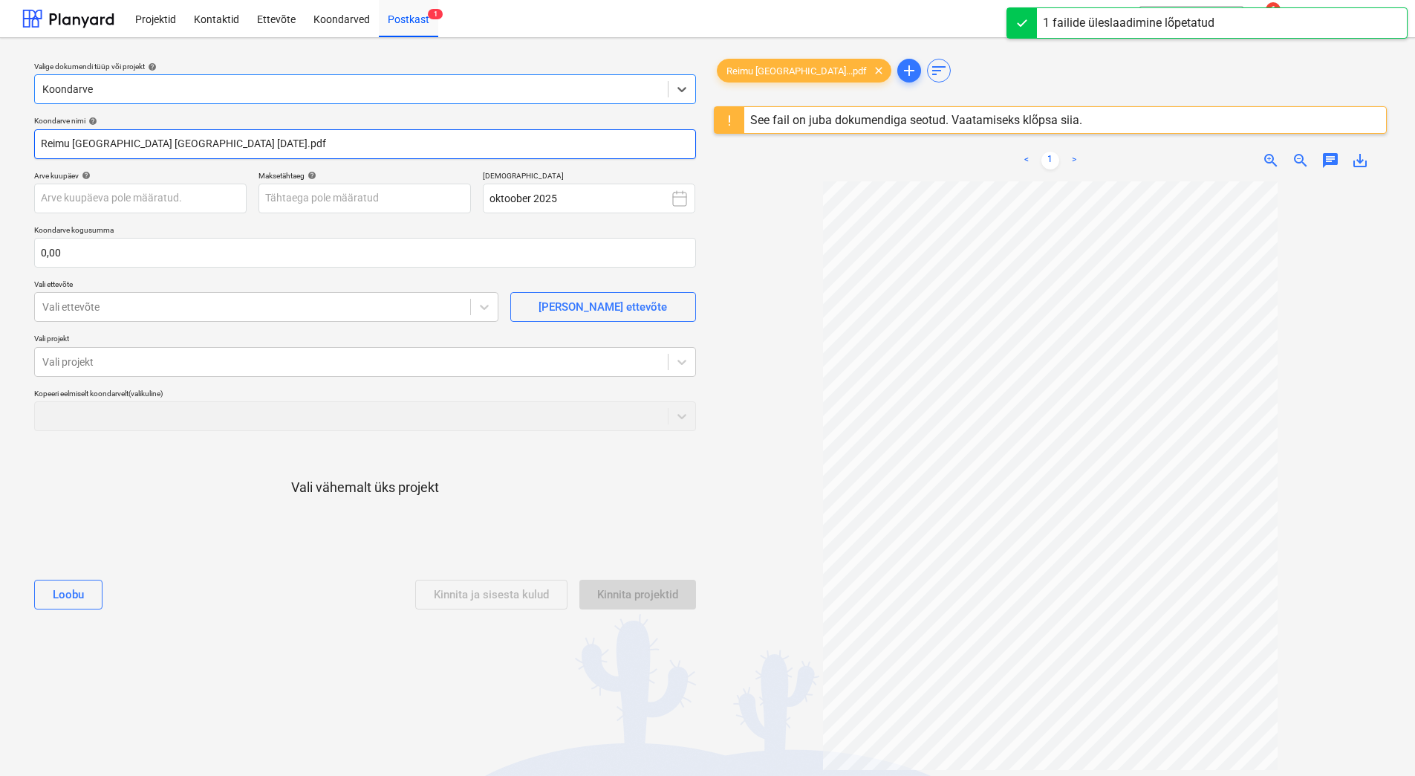
click at [180, 141] on input "Reimu [GEOGRAPHIC_DATA] [GEOGRAPHIC_DATA] [DATE].pdf" at bounding box center [365, 144] width 662 height 30
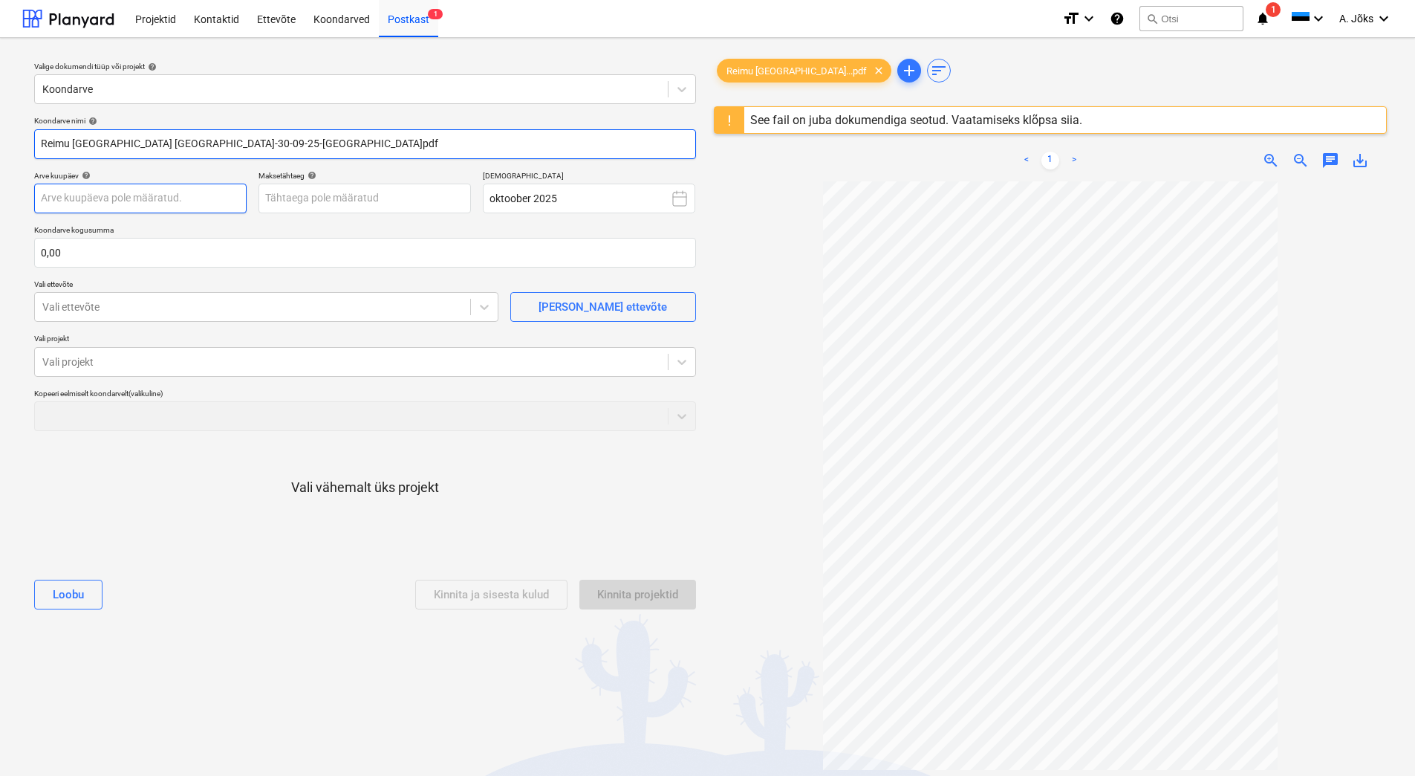
type input "Reimu [GEOGRAPHIC_DATA] [GEOGRAPHIC_DATA]-30-09-25-[GEOGRAPHIC_DATA]pdf"
click at [173, 194] on body "Projektid Kontaktid Ettevõte Koondarved Postkast 1 format_size keyboard_arrow_d…" at bounding box center [707, 388] width 1415 height 776
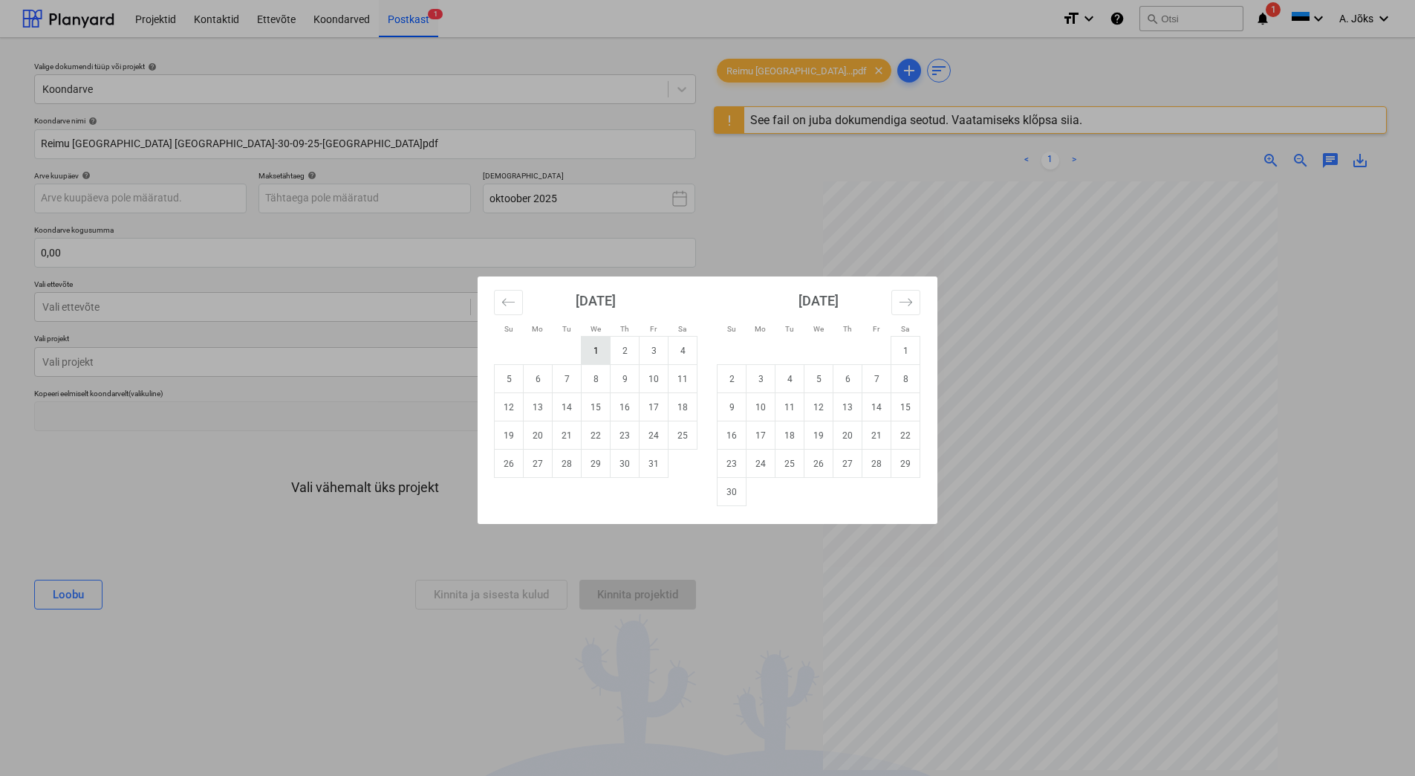
click at [594, 350] on td "1" at bounding box center [596, 351] width 29 height 28
type input "[DATE]"
click at [351, 200] on body "Projektid Kontaktid Ettevõte Koondarved Postkast 1 format_size keyboard_arrow_d…" at bounding box center [707, 388] width 1415 height 776
click at [651, 350] on td "3" at bounding box center [654, 351] width 29 height 28
type input "[DATE]"
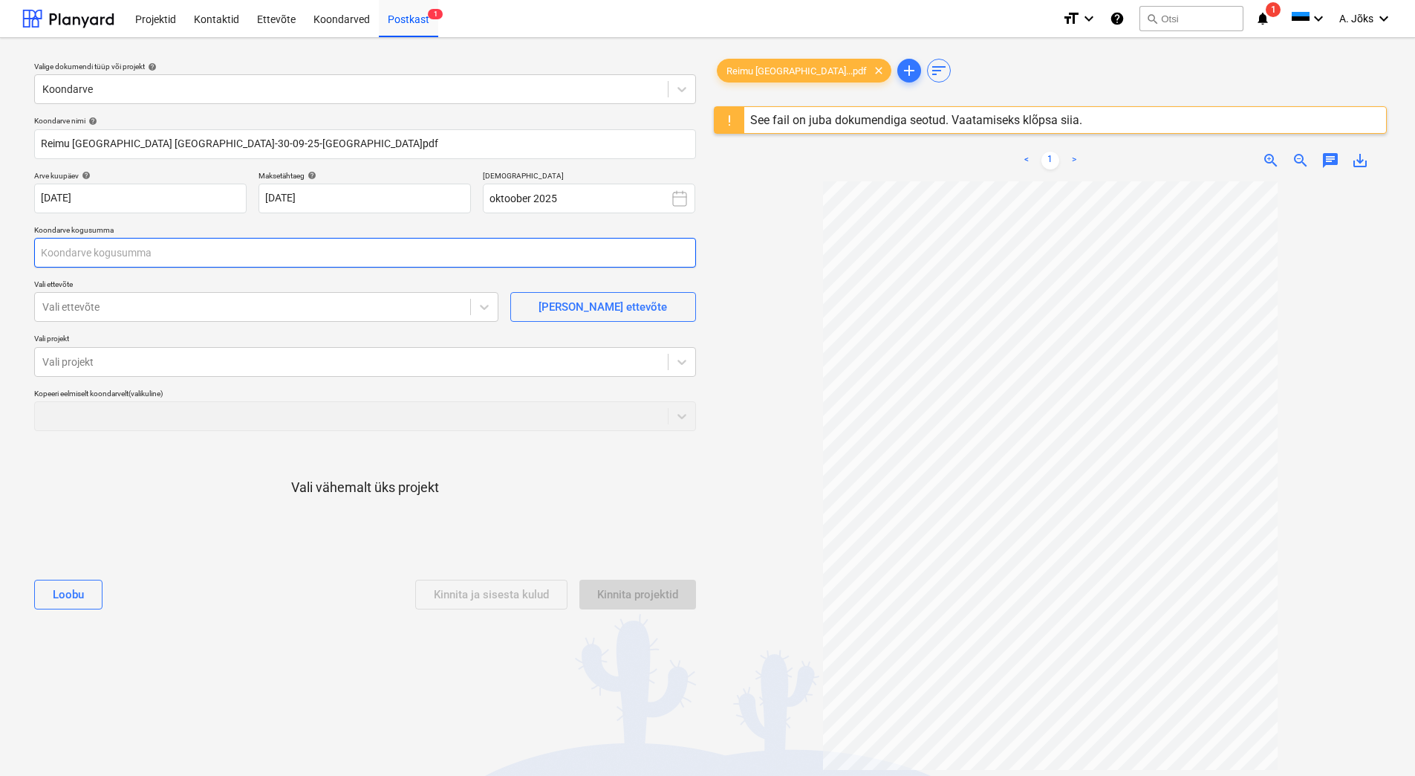
click at [161, 253] on input "text" at bounding box center [365, 253] width 662 height 30
type input "118,91"
click at [164, 305] on div at bounding box center [252, 306] width 421 height 15
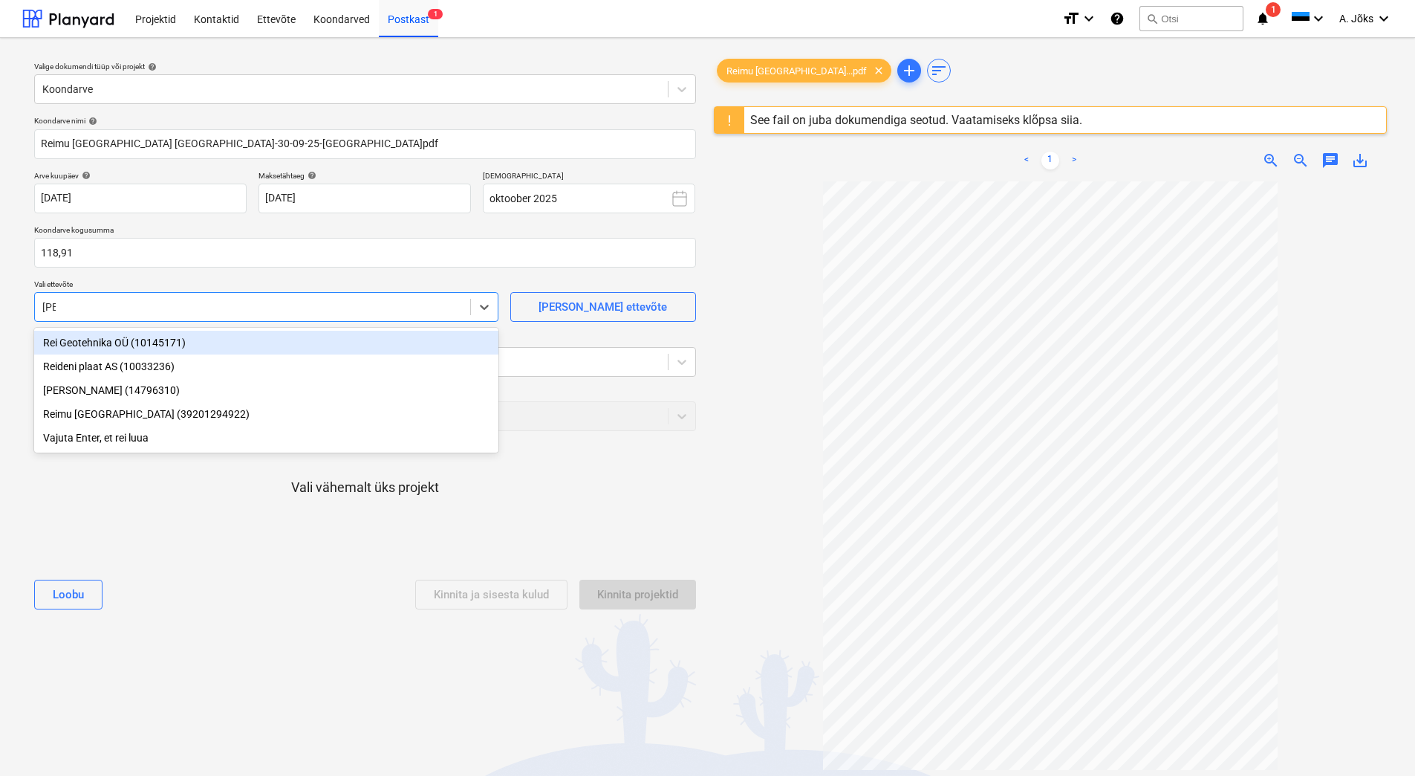
type input "reimu"
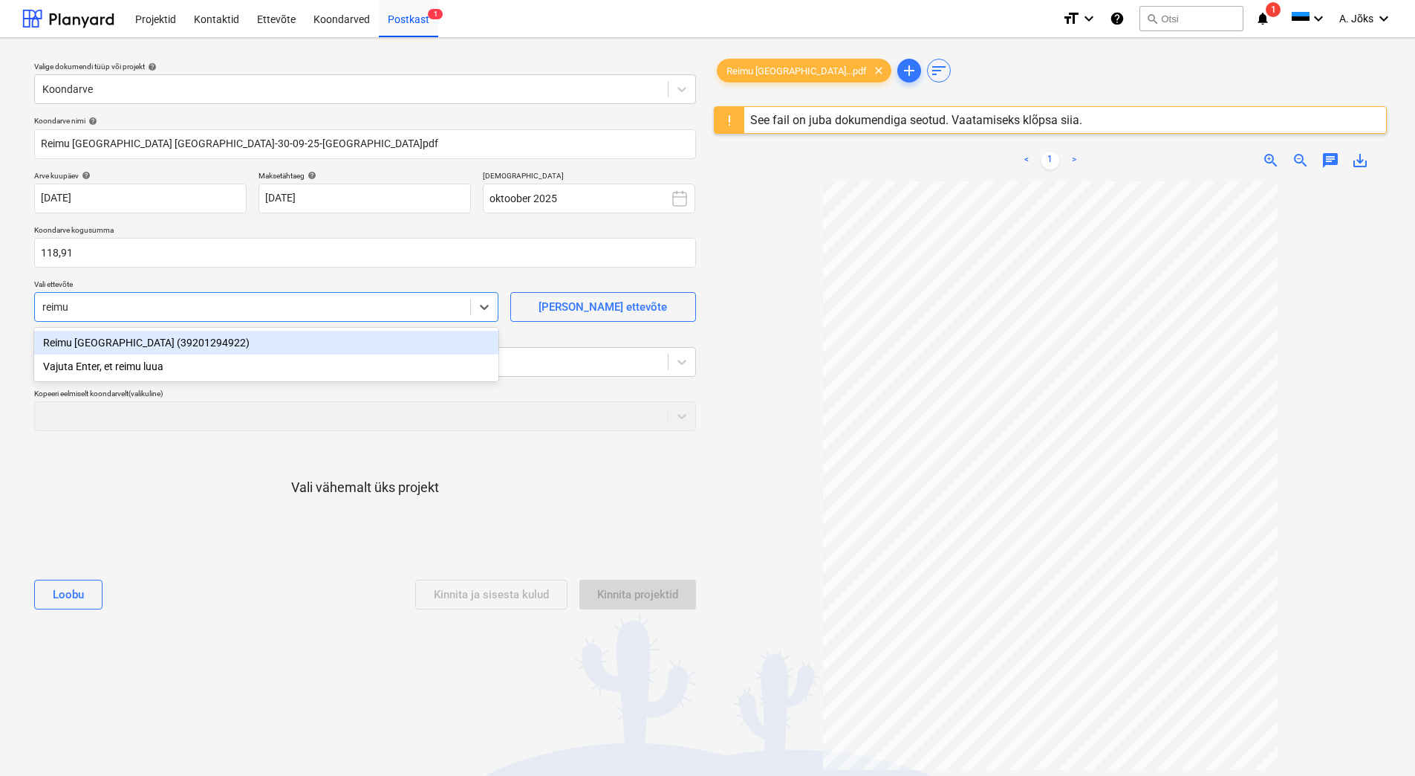
click at [154, 340] on div "Reimu [GEOGRAPHIC_DATA] (39201294922)" at bounding box center [266, 343] width 464 height 24
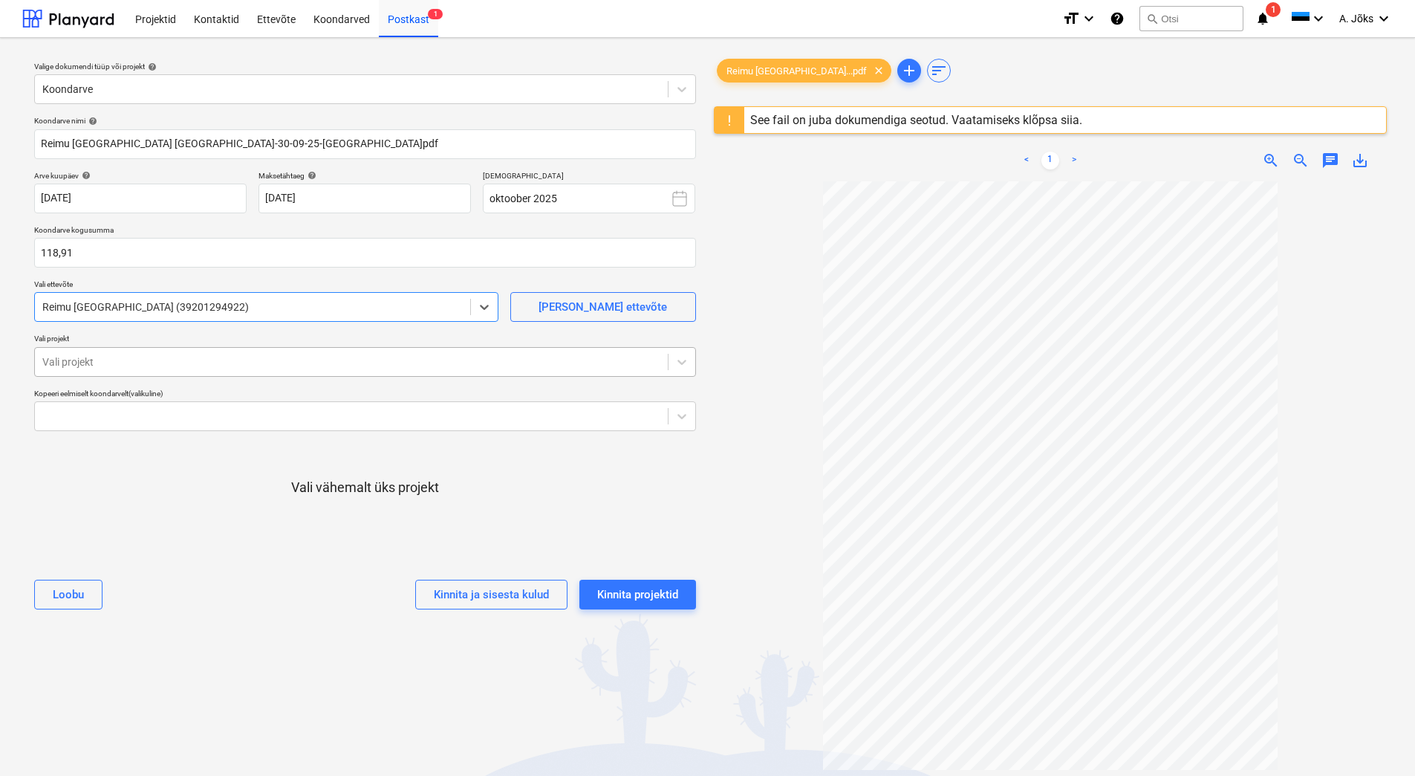
click at [158, 359] on div at bounding box center [351, 361] width 618 height 15
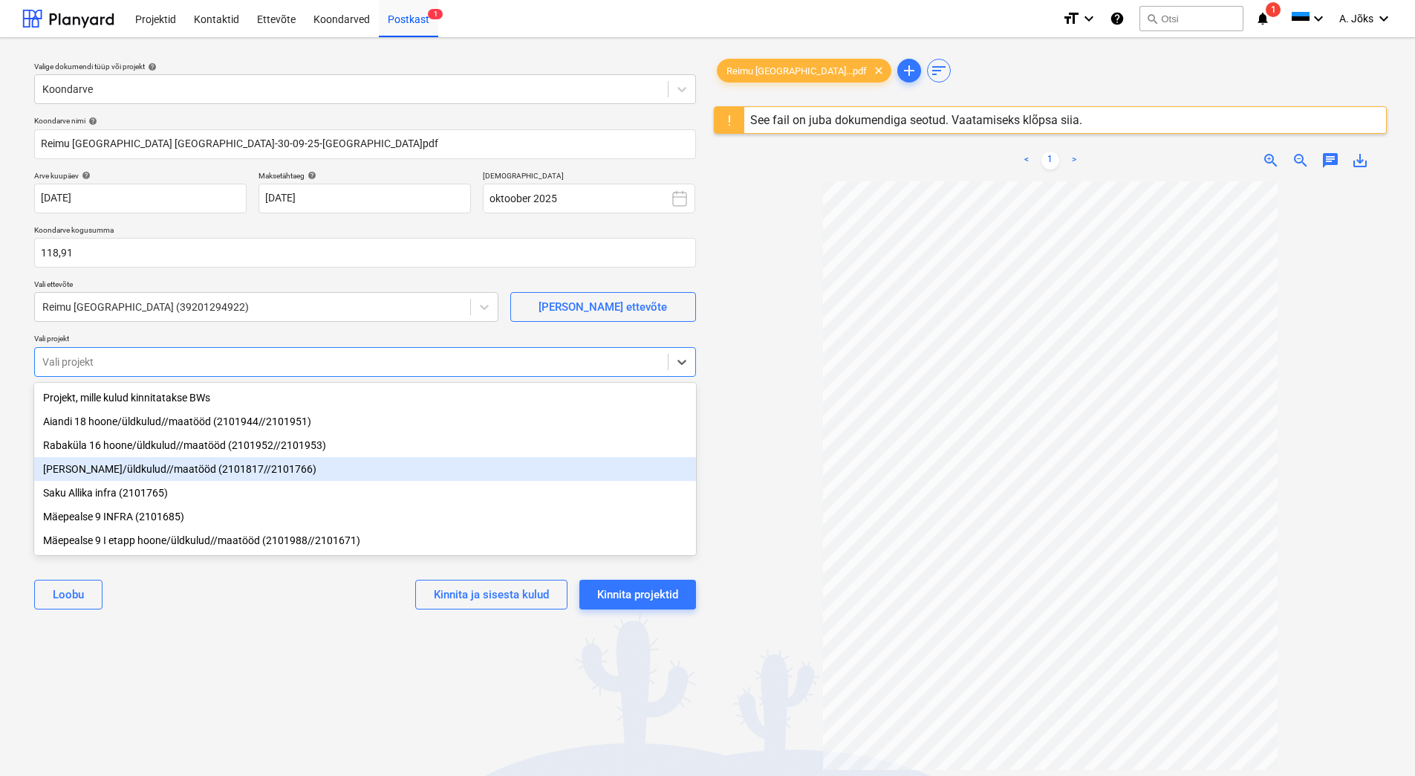
click at [158, 472] on div "[PERSON_NAME]/üldkulud//maatööd (2101817//2101766)" at bounding box center [365, 469] width 662 height 24
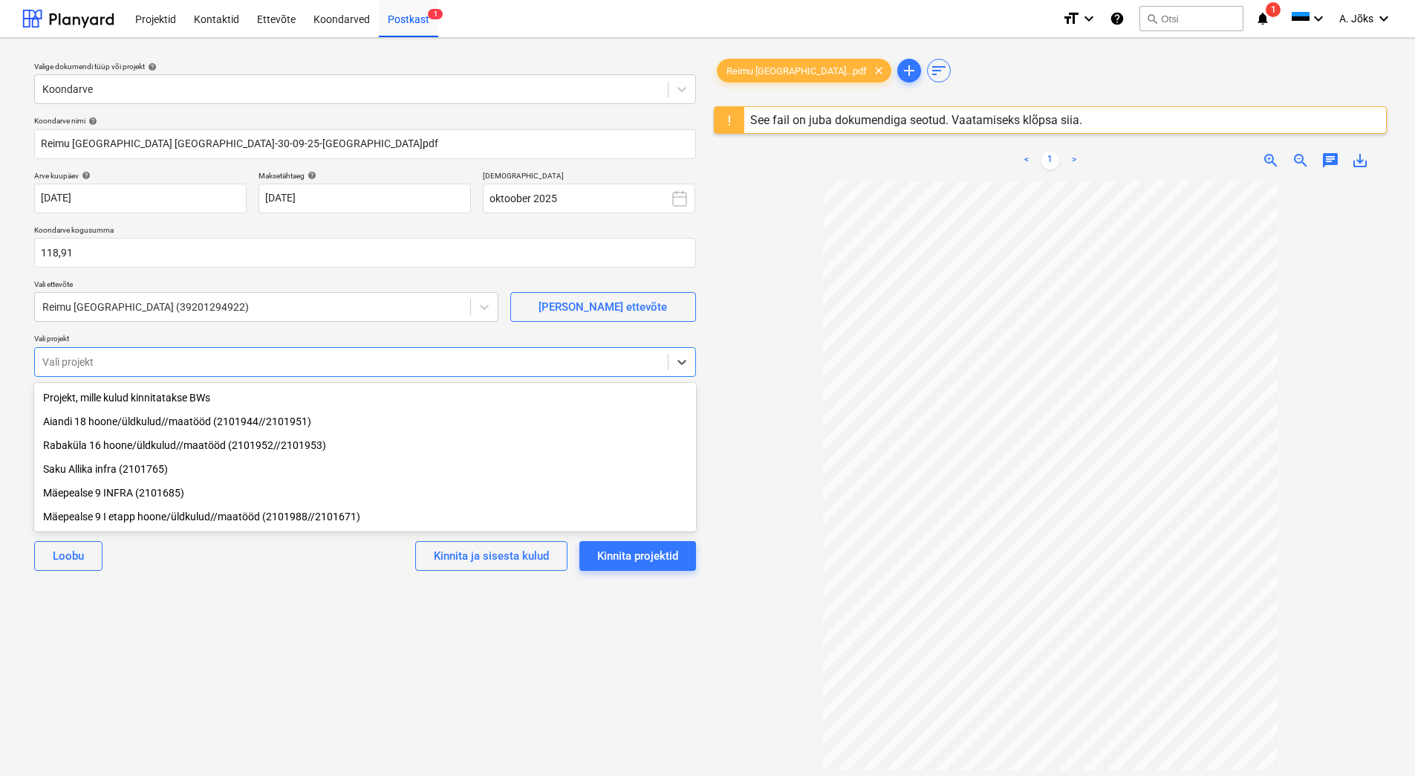
click at [146, 518] on div "Mäepealse 9 I etapp hoone/üldkulud//maatööd (2101988//2101671)" at bounding box center [365, 517] width 662 height 24
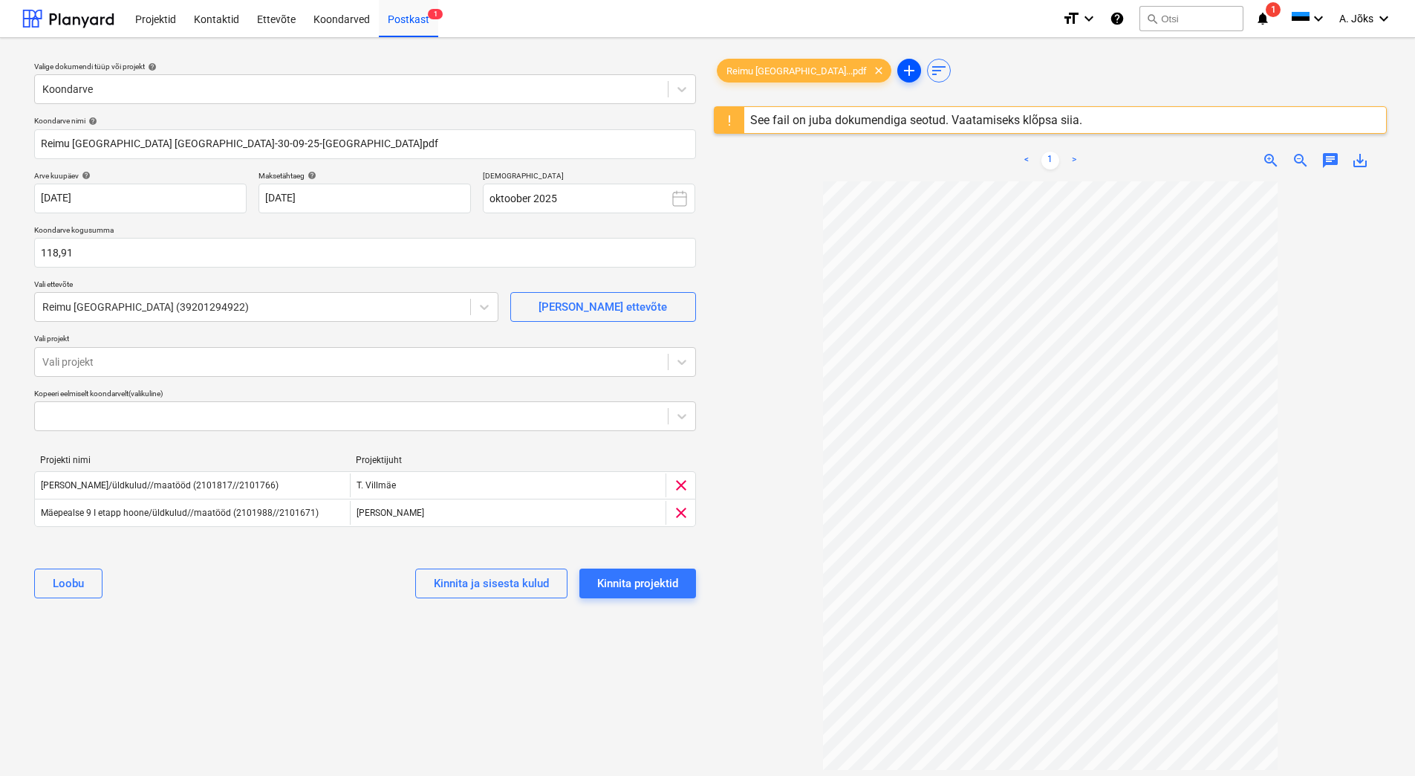
click at [901, 74] on span "add" at bounding box center [910, 71] width 18 height 18
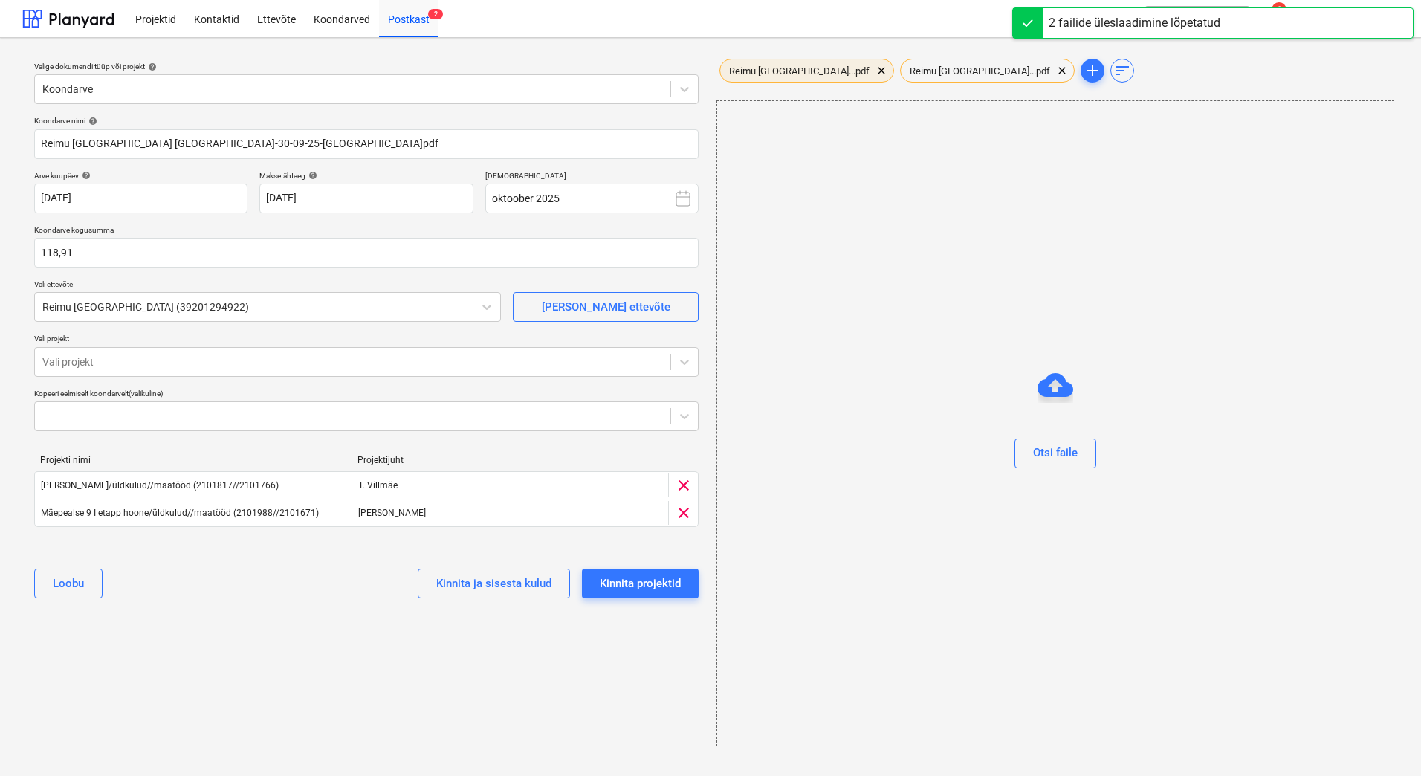
click at [800, 71] on span "Reimu [GEOGRAPHIC_DATA]...pdf" at bounding box center [799, 70] width 158 height 11
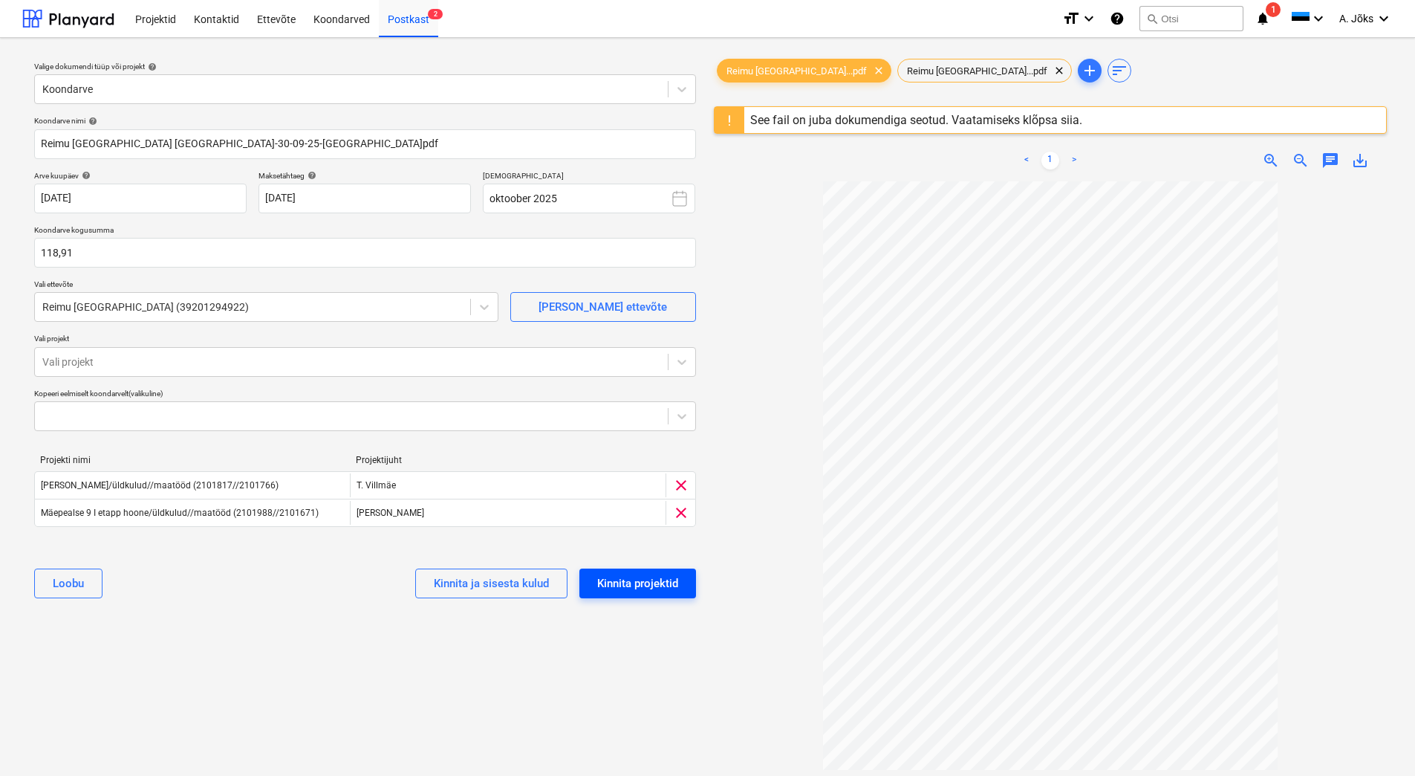
click at [668, 580] on div "Kinnita projektid" at bounding box center [637, 583] width 81 height 19
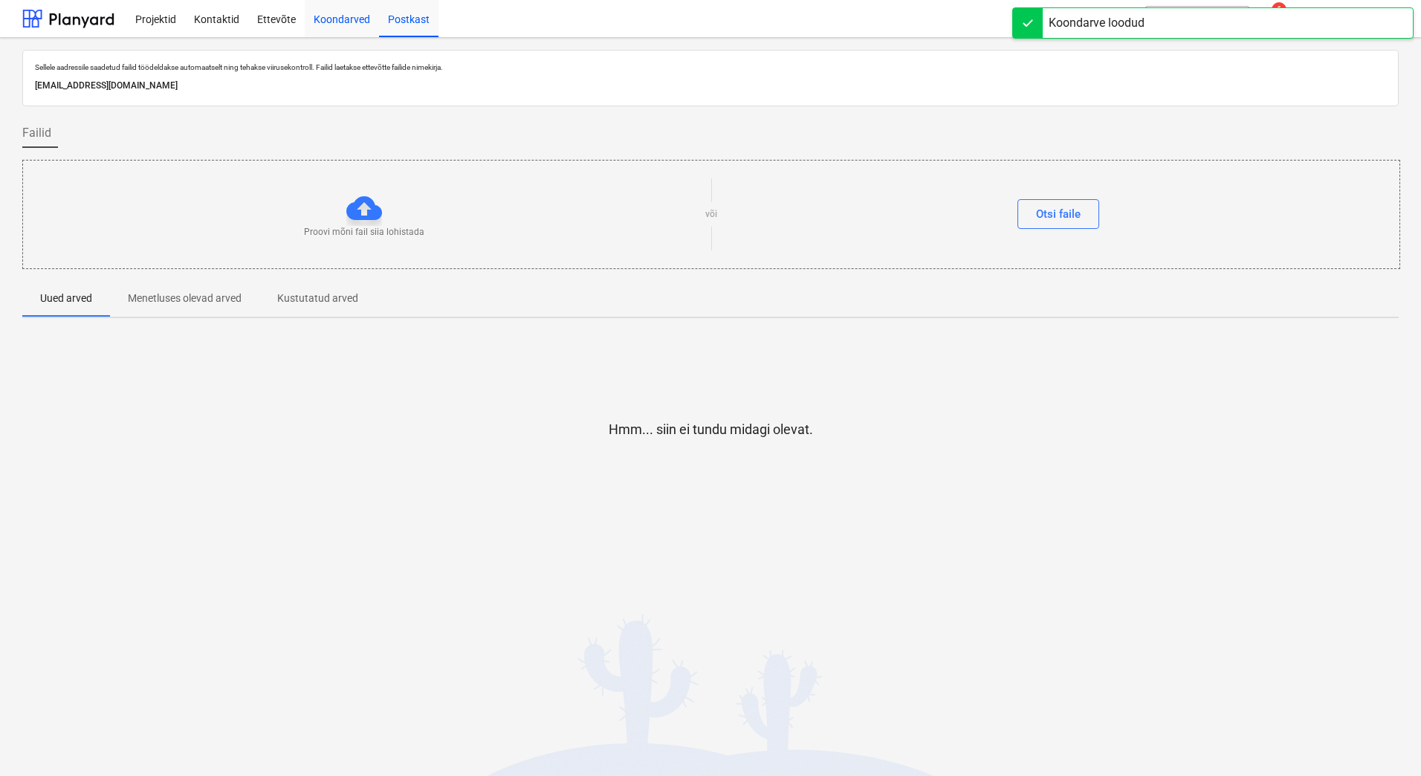
click at [325, 19] on div "Koondarved" at bounding box center [342, 18] width 74 height 38
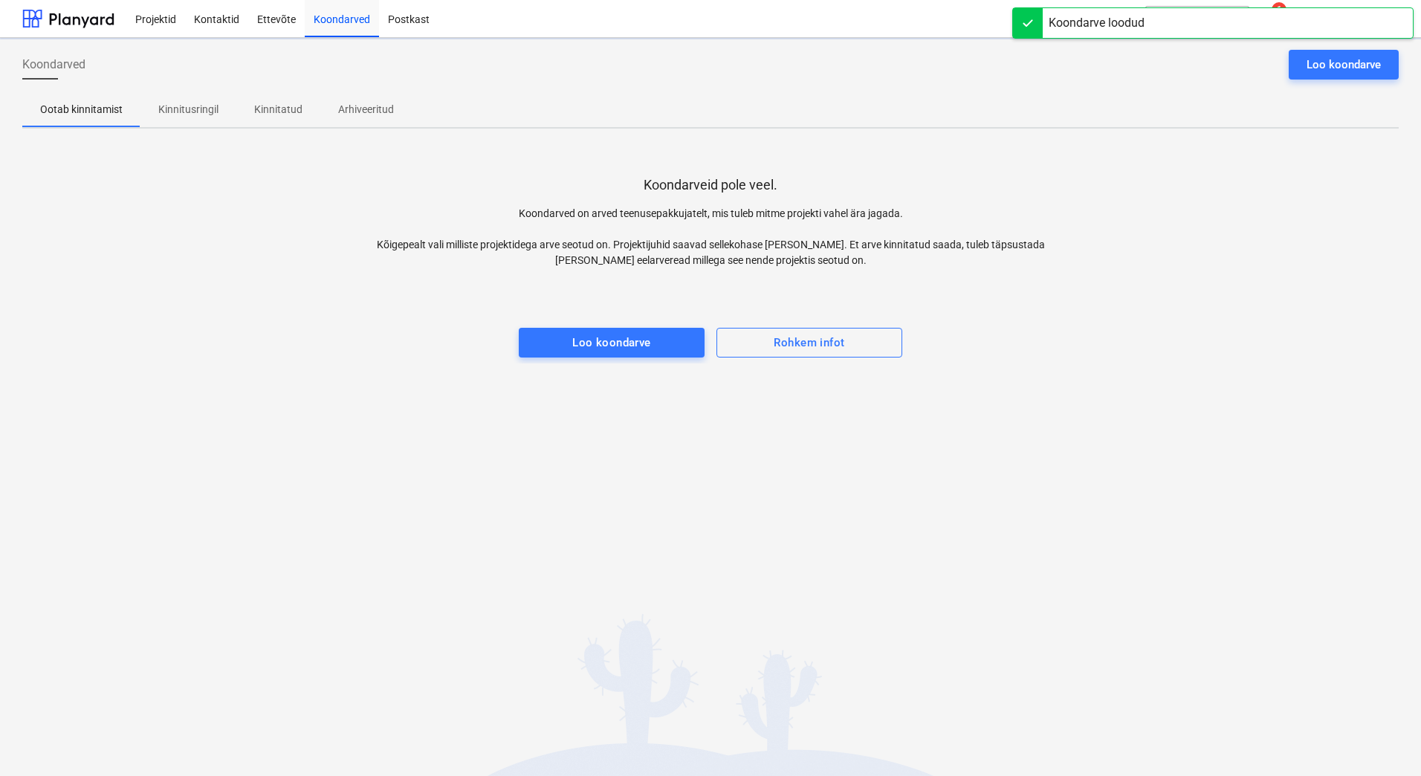
drag, startPoint x: 246, startPoint y: 314, endPoint x: 242, endPoint y: 273, distance: 41.8
click at [246, 314] on div at bounding box center [710, 313] width 1376 height 30
click at [184, 103] on p "Kinnitusringil" at bounding box center [188, 110] width 60 height 16
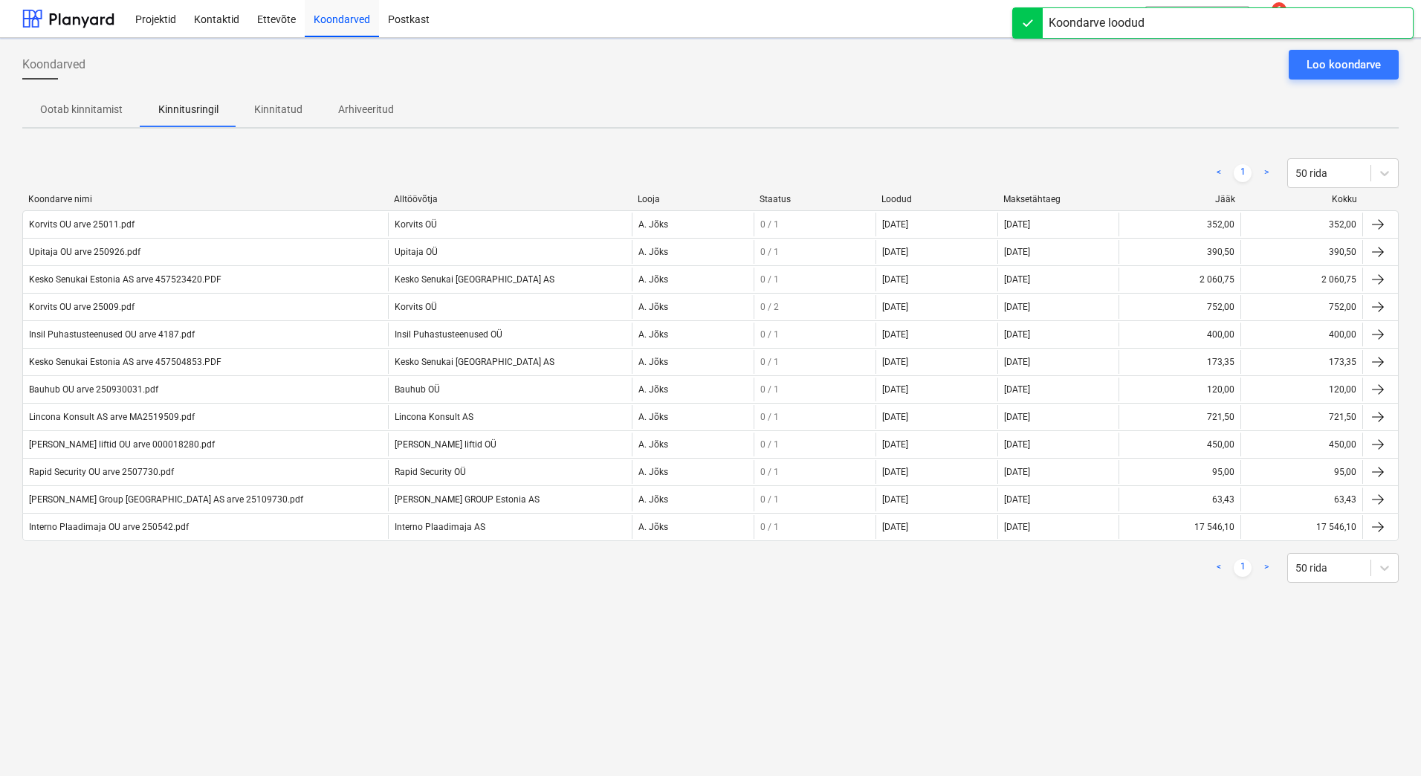
click at [259, 617] on div "Koondarved Loo koondarve Ootab kinnitamist Kinnitusringil Kinnitatud Arhiveerit…" at bounding box center [710, 407] width 1421 height 738
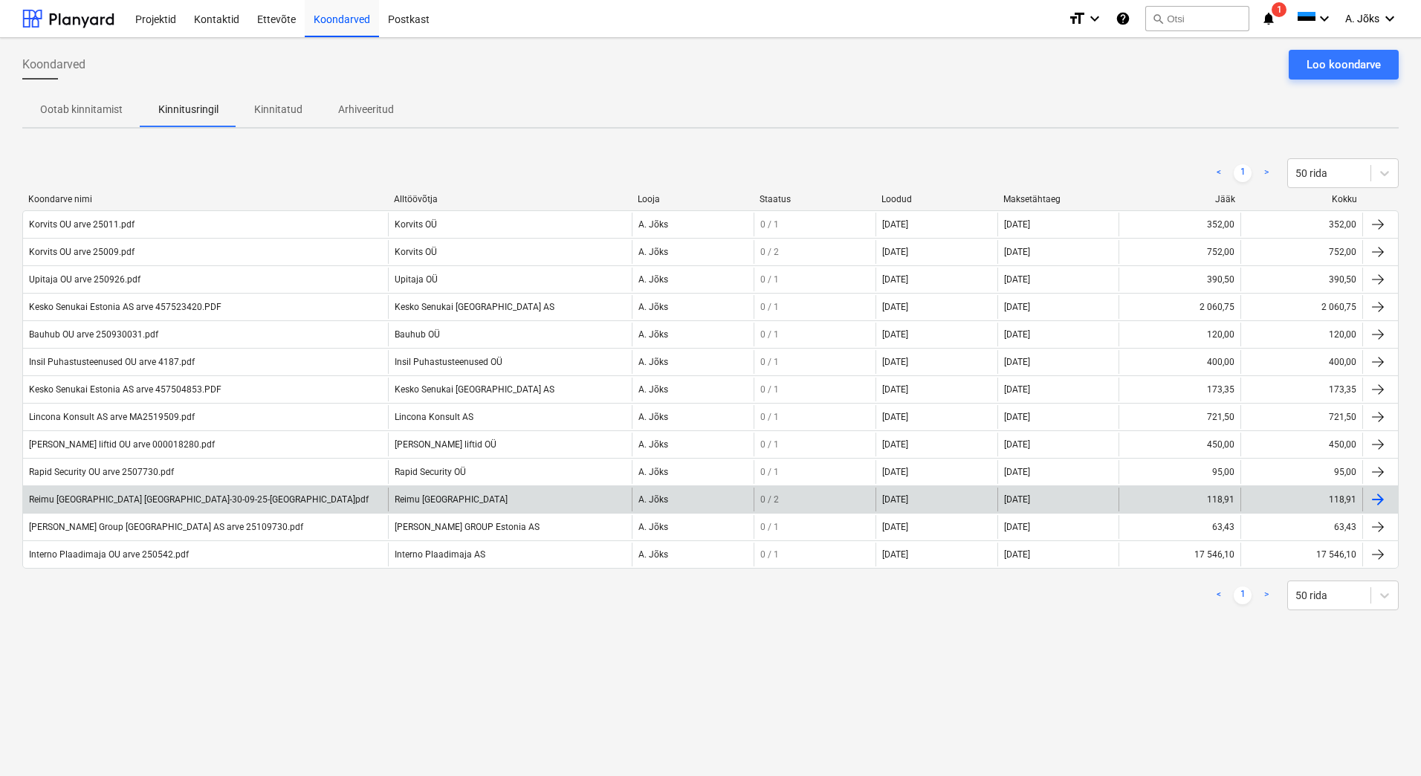
click at [97, 496] on div "Reimu [GEOGRAPHIC_DATA] [GEOGRAPHIC_DATA]-30-09-25-[GEOGRAPHIC_DATA]pdf" at bounding box center [199, 499] width 340 height 10
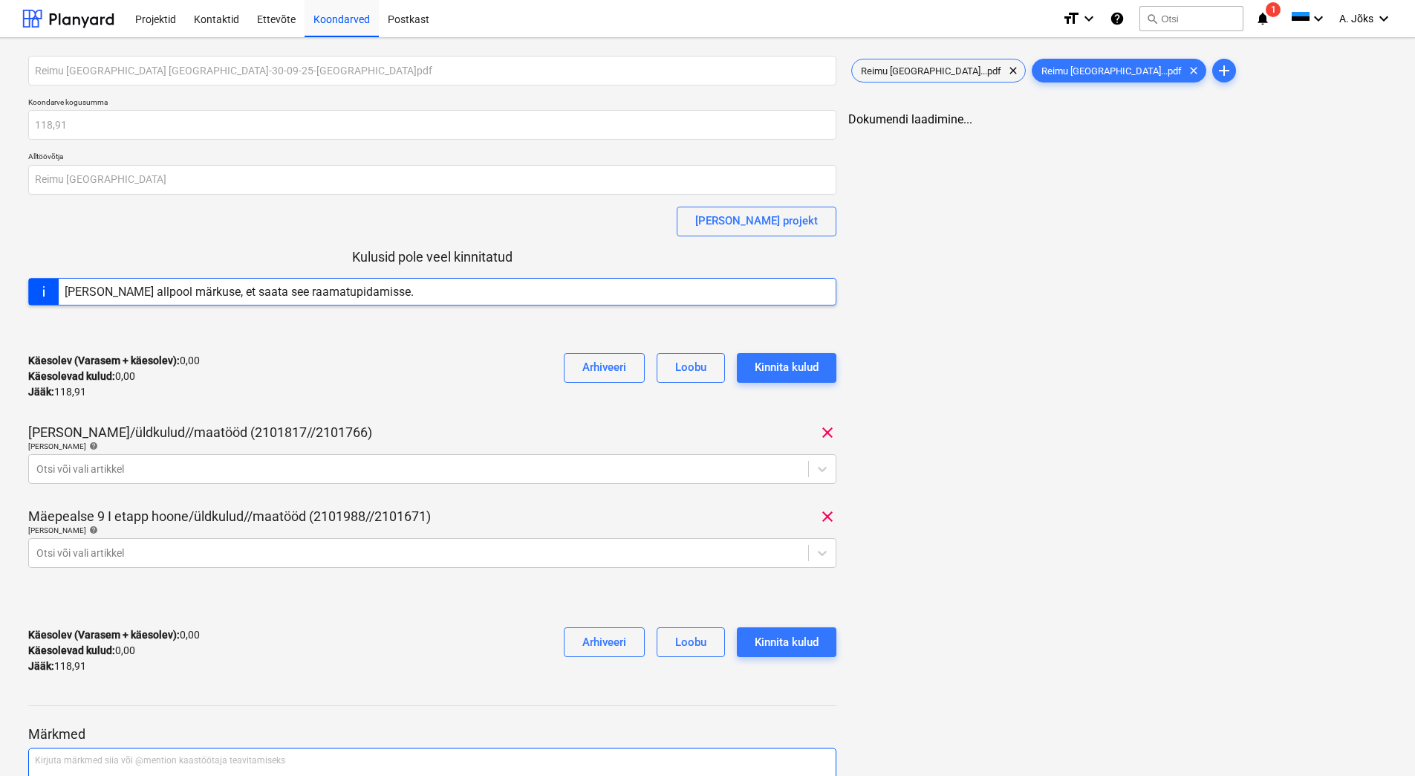
click at [101, 752] on div "Kirjuta märkmed siia või @mention kaastöötaja teavitamiseks ﻿" at bounding box center [432, 791] width 808 height 88
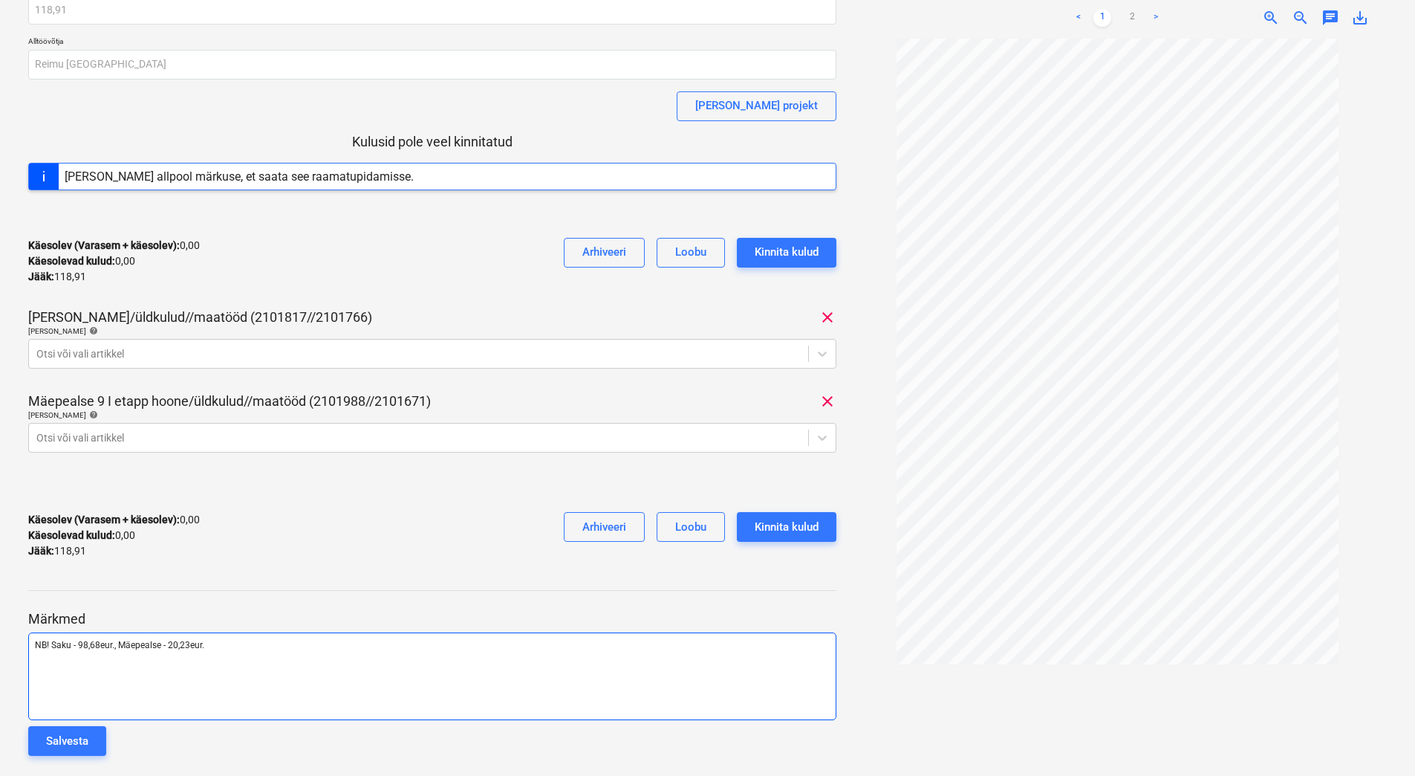
scroll to position [130, 0]
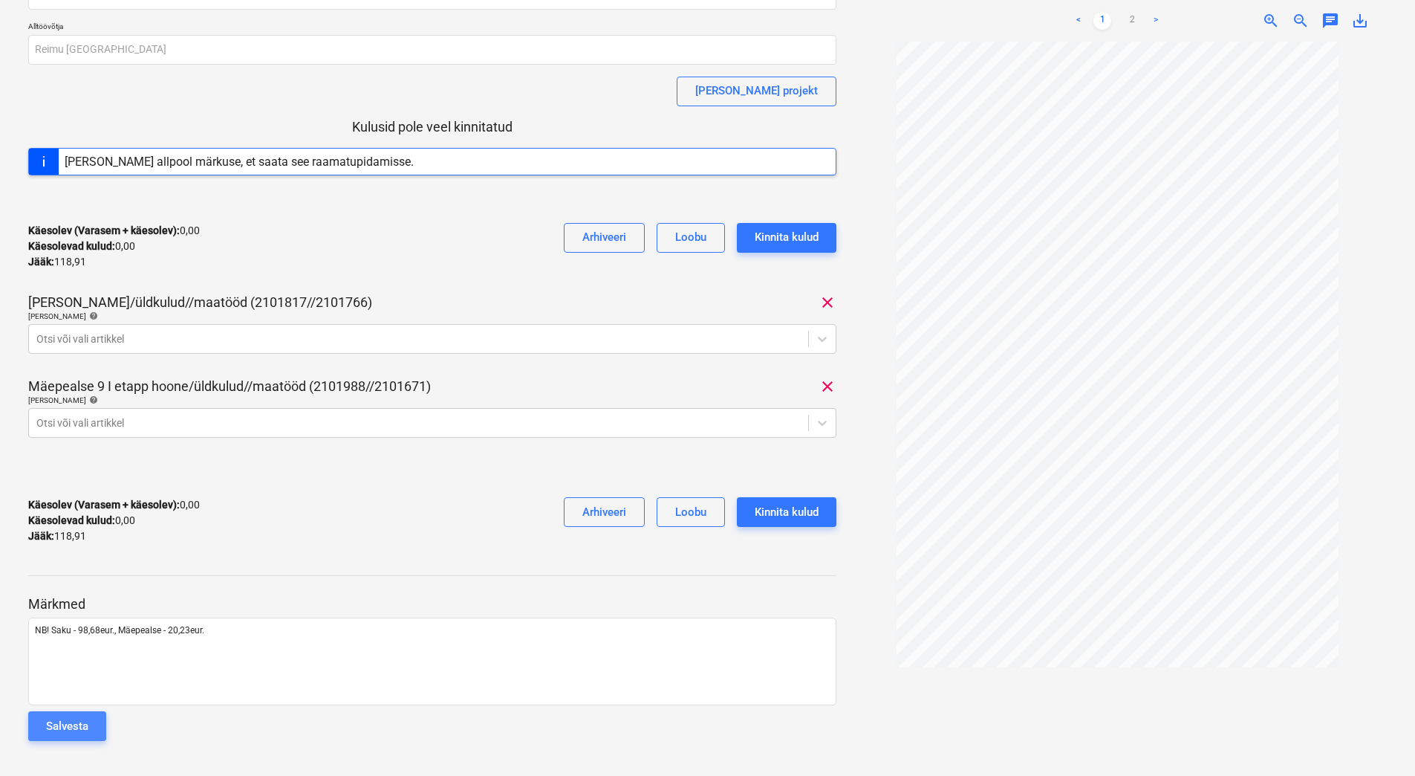
click at [94, 724] on button "Salvesta" at bounding box center [67, 726] width 78 height 30
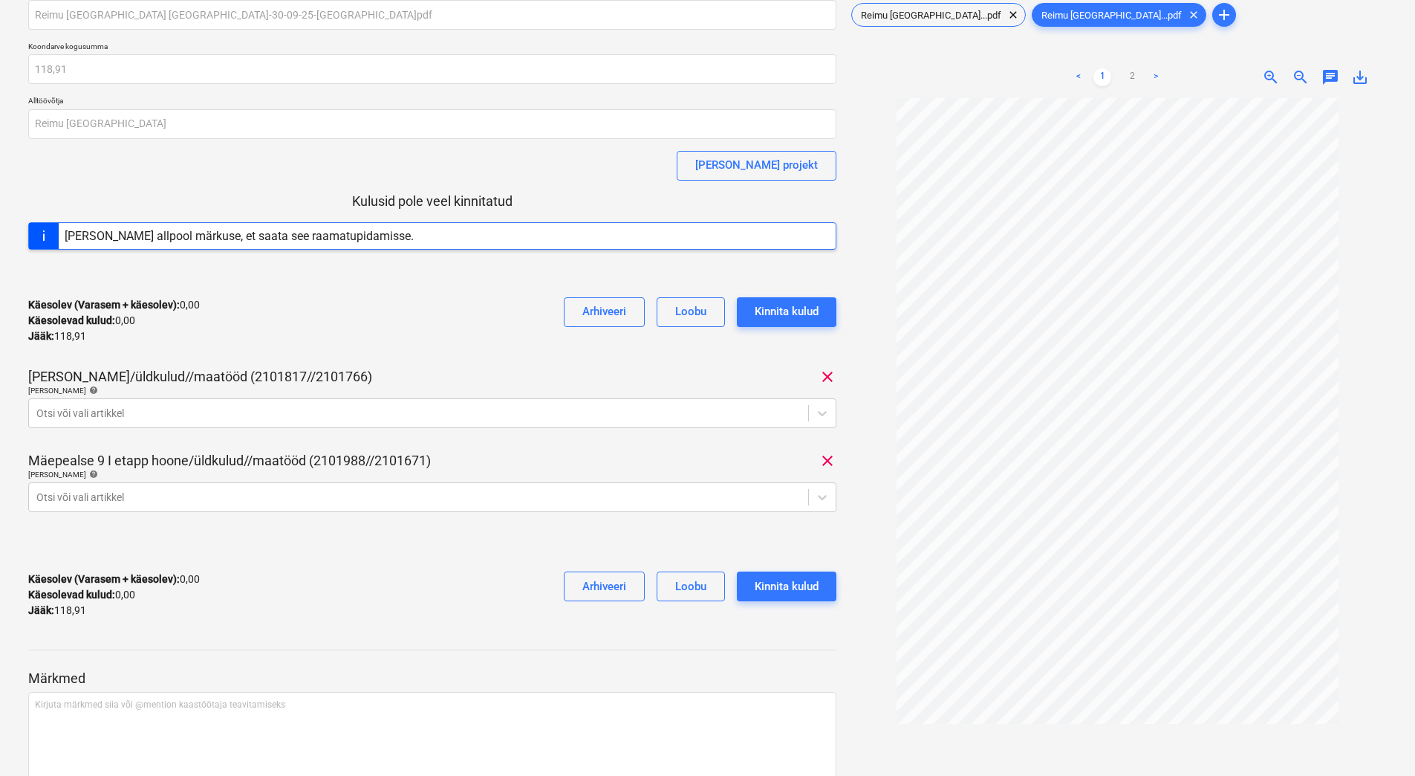
scroll to position [0, 0]
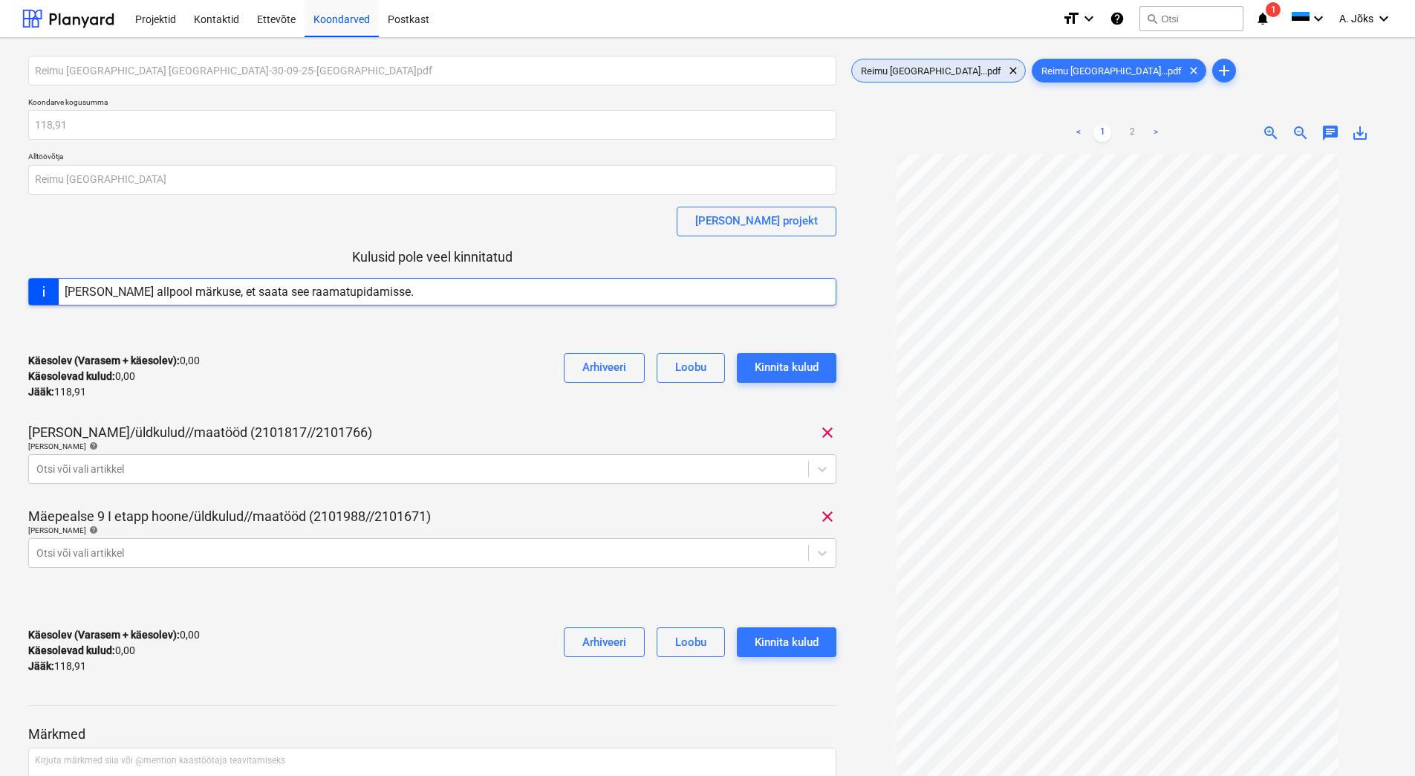
click at [933, 62] on div "Reimu [GEOGRAPHIC_DATA]...pdf clear" at bounding box center [939, 71] width 175 height 24
click at [1033, 71] on span "Reimu [GEOGRAPHIC_DATA]...pdf" at bounding box center [1112, 70] width 158 height 11
click at [1131, 132] on link "2" at bounding box center [1132, 133] width 18 height 18
click at [343, 19] on div "Koondarved" at bounding box center [342, 18] width 74 height 38
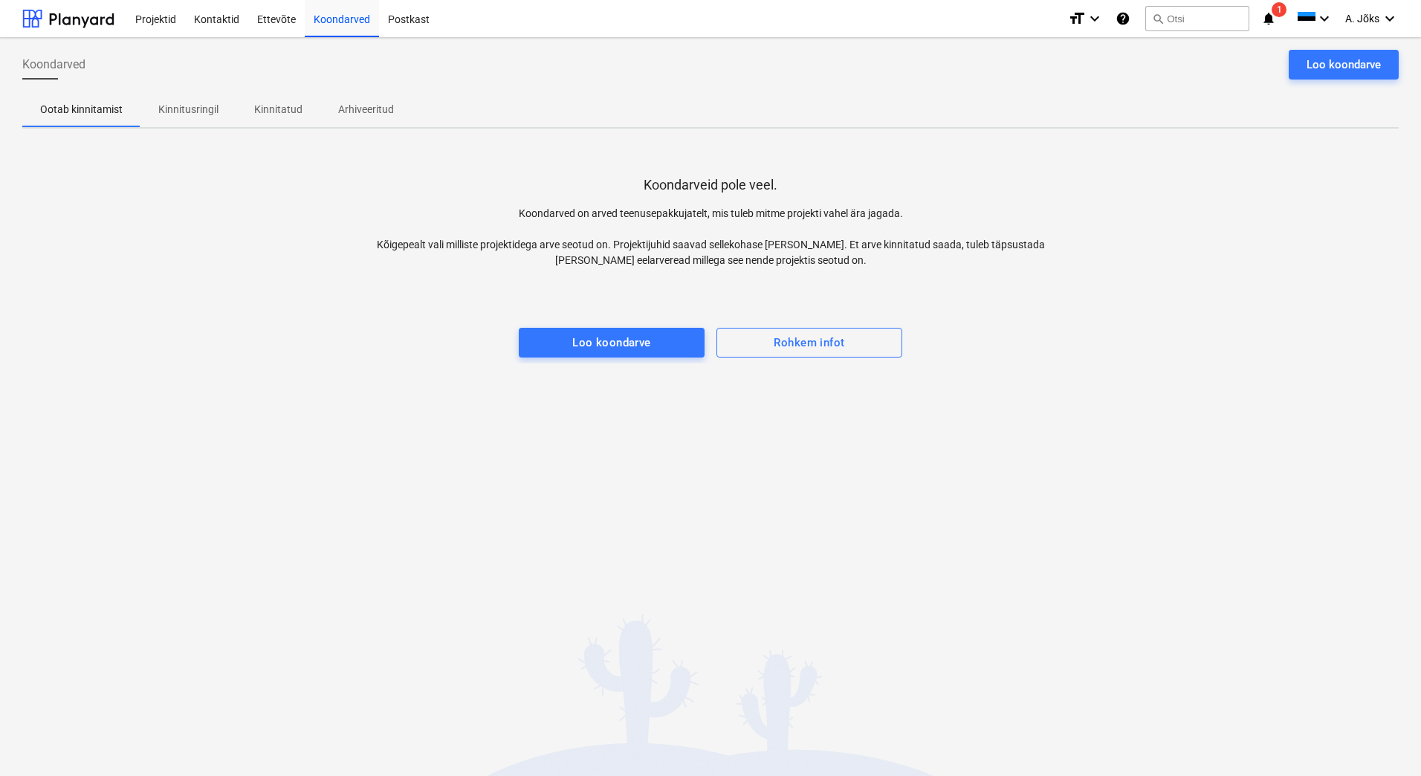
click at [1129, 302] on div at bounding box center [710, 313] width 1376 height 30
click at [195, 103] on p "Kinnitusringil" at bounding box center [188, 110] width 60 height 16
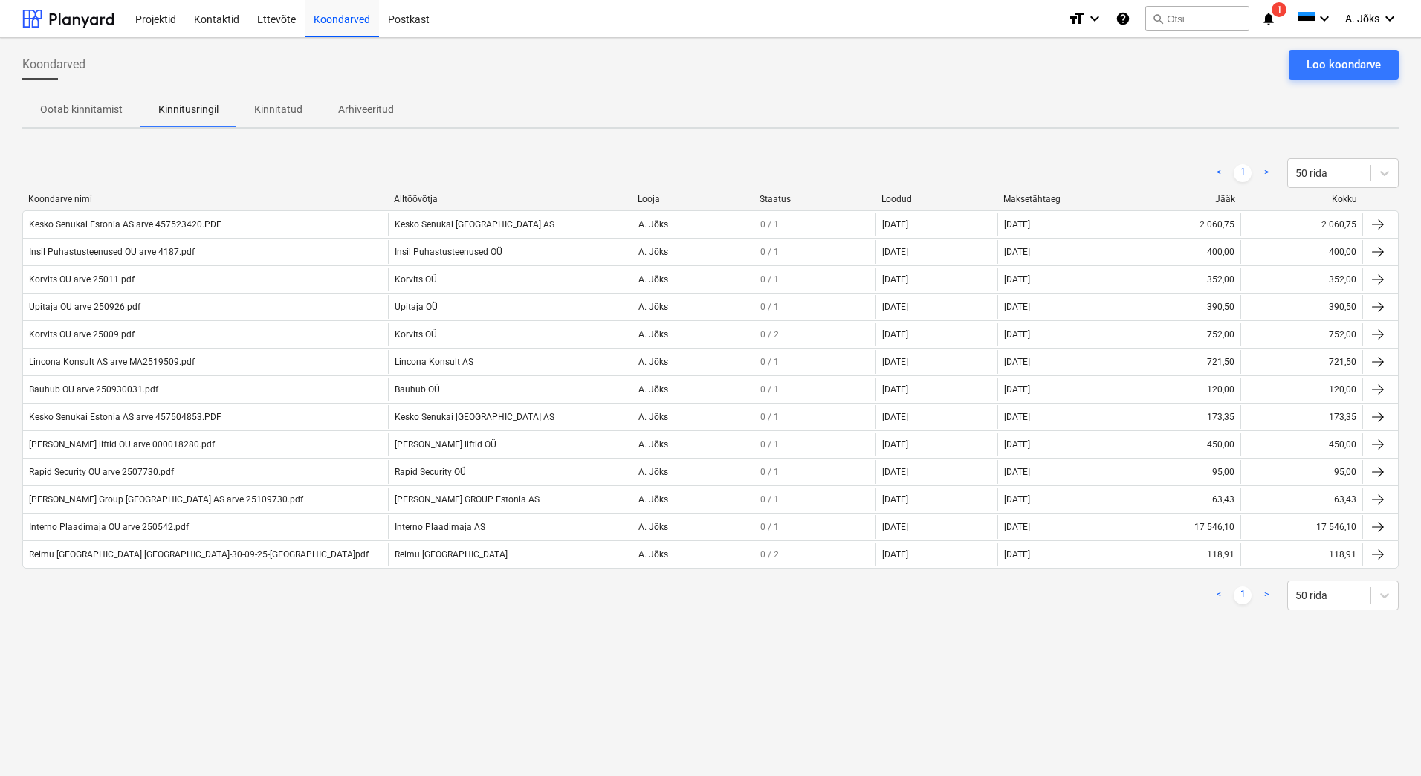
click at [502, 635] on div "Koondarved Loo koondarve Ootab kinnitamist Kinnitusringil Kinnitatud Arhiveerit…" at bounding box center [710, 407] width 1421 height 738
drag, startPoint x: 1093, startPoint y: 82, endPoint x: 768, endPoint y: 144, distance: 330.7
click at [1093, 82] on div "Koondarved Loo koondarve" at bounding box center [710, 71] width 1376 height 42
